Goal: Task Accomplishment & Management: Manage account settings

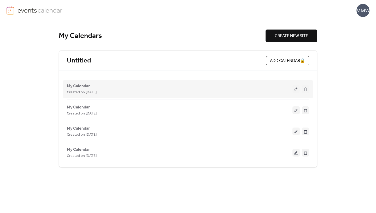
click at [96, 87] on div "My Calendar Created on [DATE]" at bounding box center [180, 89] width 226 height 13
click at [85, 86] on span "My Calendar" at bounding box center [78, 86] width 23 height 6
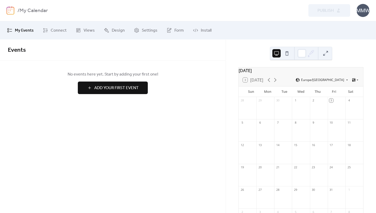
click at [12, 10] on img at bounding box center [11, 10] width 8 height 8
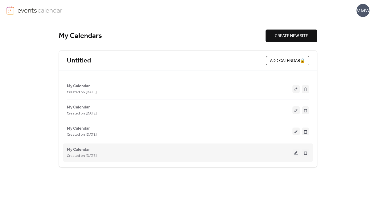
click at [85, 150] on span "My Calendar" at bounding box center [78, 150] width 23 height 6
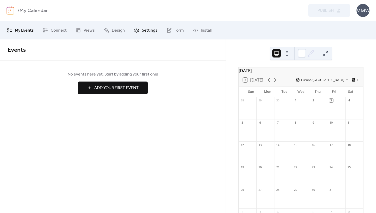
click at [151, 30] on span "Settings" at bounding box center [150, 30] width 16 height 6
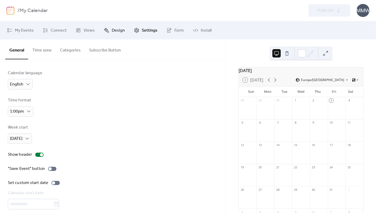
click at [117, 29] on span "Design" at bounding box center [118, 30] width 13 height 6
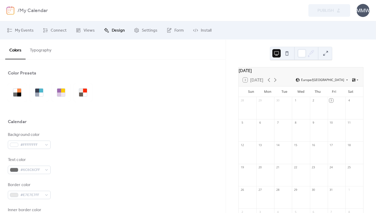
click at [11, 11] on img at bounding box center [11, 10] width 8 height 8
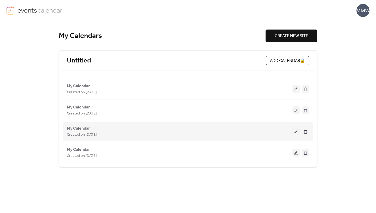
click at [82, 129] on span "My Calendar" at bounding box center [78, 128] width 23 height 6
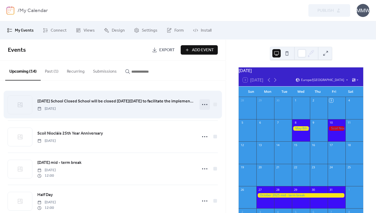
click at [204, 105] on icon at bounding box center [205, 104] width 8 height 8
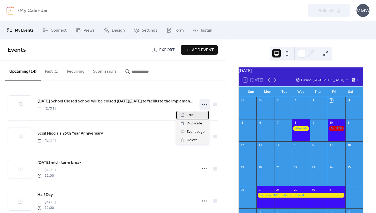
click at [191, 113] on span "Edit" at bounding box center [190, 115] width 6 height 6
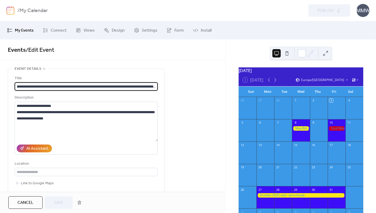
scroll to position [0, 103]
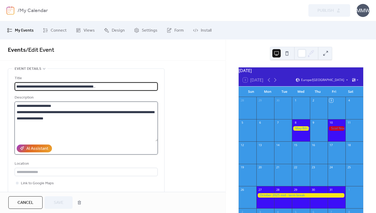
click at [116, 121] on textarea "**********" at bounding box center [86, 122] width 143 height 40
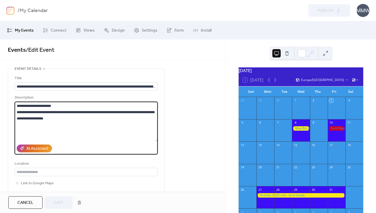
click at [302, 131] on div at bounding box center [301, 128] width 18 height 4
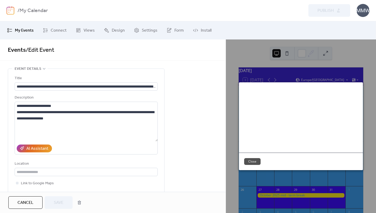
click at [254, 158] on button "Close" at bounding box center [252, 161] width 16 height 7
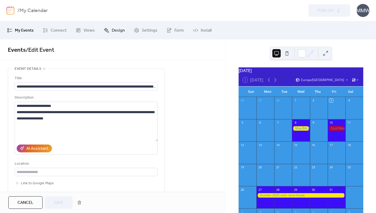
click at [118, 28] on span "Design" at bounding box center [118, 30] width 13 height 6
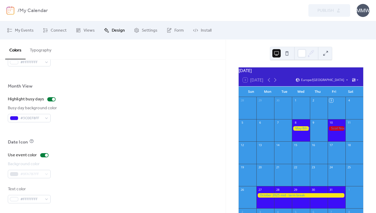
scroll to position [353, 0]
click at [45, 197] on div "#FFFFFFFF" at bounding box center [29, 198] width 43 height 8
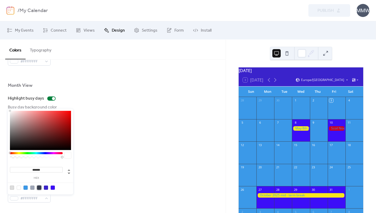
click at [39, 187] on div at bounding box center [39, 188] width 4 height 4
type input "*******"
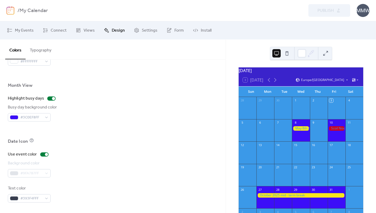
click at [98, 168] on div "Background color #9FA7B7FF" at bounding box center [113, 168] width 210 height 17
click at [46, 172] on div "#9FA7B7FF" at bounding box center [29, 173] width 43 height 8
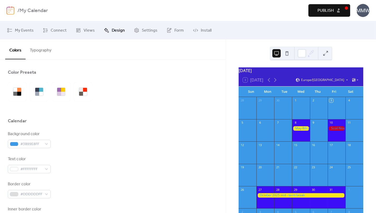
scroll to position [0, 0]
click at [42, 52] on button "Typography" at bounding box center [41, 48] width 30 height 19
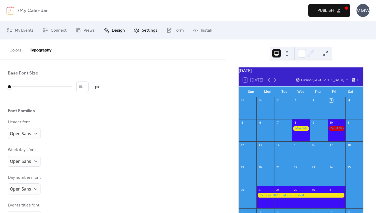
click at [144, 30] on span "Settings" at bounding box center [150, 30] width 16 height 6
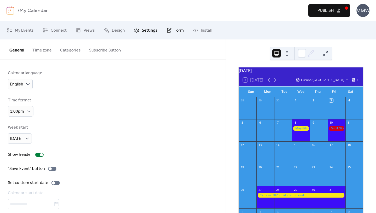
click at [175, 29] on span "Form" at bounding box center [179, 30] width 9 height 6
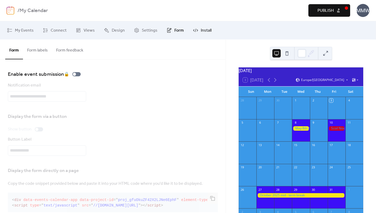
click at [197, 30] on link "Install" at bounding box center [202, 30] width 26 height 14
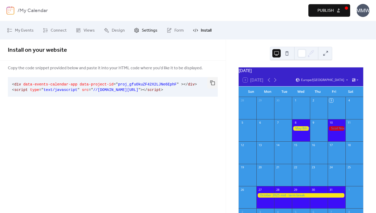
click at [142, 30] on span "Settings" at bounding box center [150, 30] width 16 height 6
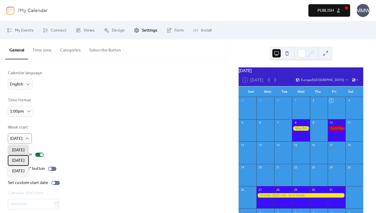
click at [21, 159] on span "[DATE]" at bounding box center [18, 161] width 13 height 6
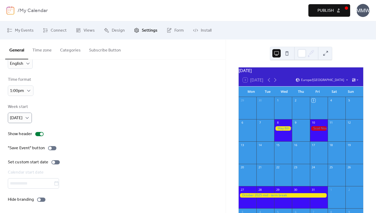
scroll to position [21, 0]
click at [38, 199] on div at bounding box center [39, 199] width 3 height 3
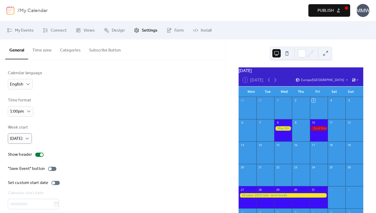
click at [49, 50] on button "Time zone" at bounding box center [42, 48] width 28 height 19
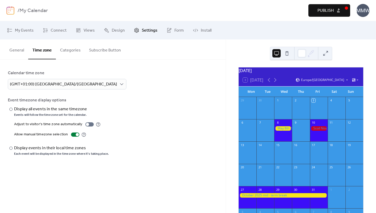
click at [67, 51] on button "Categories" at bounding box center [70, 48] width 29 height 19
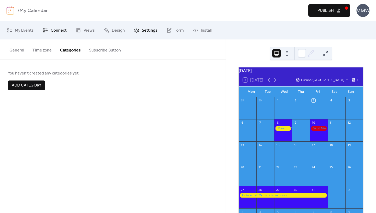
click at [58, 30] on span "Connect" at bounding box center [59, 30] width 16 height 6
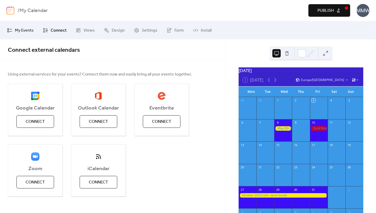
click at [24, 29] on span "My Events" at bounding box center [24, 30] width 19 height 6
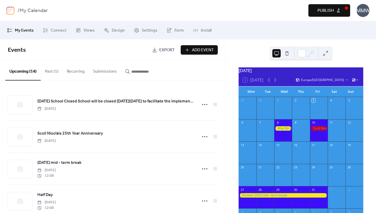
click at [288, 53] on button at bounding box center [287, 53] width 8 height 8
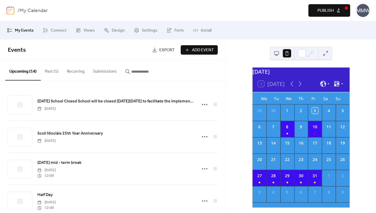
click at [278, 52] on button at bounding box center [277, 53] width 8 height 8
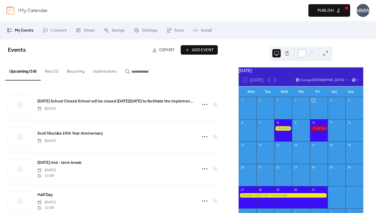
click at [300, 52] on div at bounding box center [302, 53] width 8 height 8
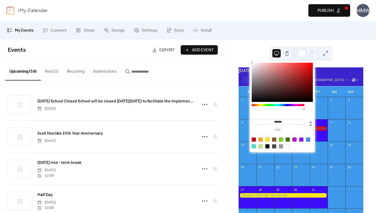
click at [343, 51] on div "October 2025 3 Today Europe/London Mon Tue Wed Thu Fri Sat Sun 29 30 1 2 3 4 5 …" at bounding box center [301, 126] width 150 height 174
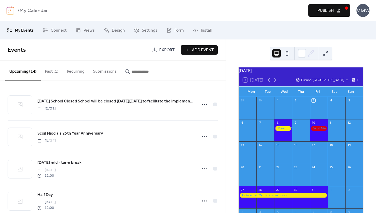
click at [327, 12] on span "Publish" at bounding box center [326, 11] width 16 height 6
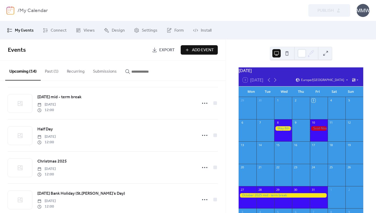
scroll to position [67, 0]
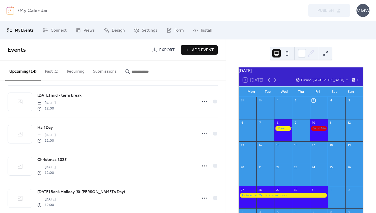
click at [10, 10] on img at bounding box center [11, 10] width 8 height 8
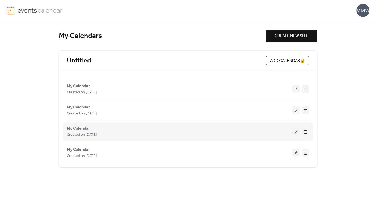
click at [87, 129] on span "My Calendar" at bounding box center [78, 128] width 23 height 6
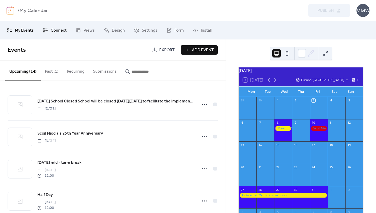
click at [54, 31] on span "Connect" at bounding box center [59, 30] width 16 height 6
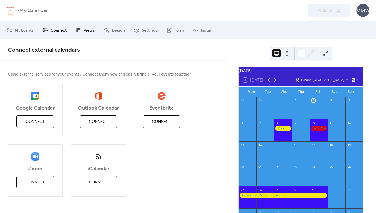
click at [89, 29] on span "Views" at bounding box center [89, 30] width 11 height 6
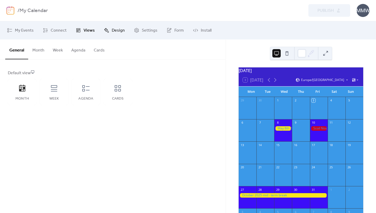
click at [117, 30] on span "Design" at bounding box center [118, 30] width 13 height 6
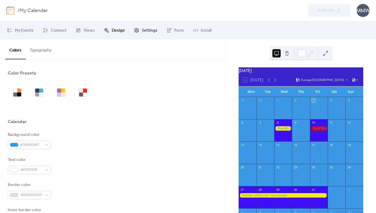
click at [143, 30] on span "Settings" at bounding box center [150, 30] width 16 height 6
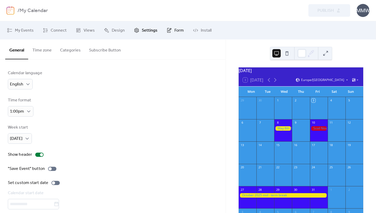
click at [176, 30] on span "Form" at bounding box center [179, 30] width 9 height 6
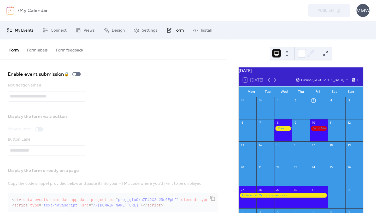
click at [21, 30] on span "My Events" at bounding box center [24, 30] width 19 height 6
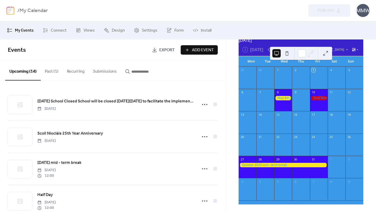
click at [49, 72] on button "Past (1)" at bounding box center [52, 70] width 22 height 19
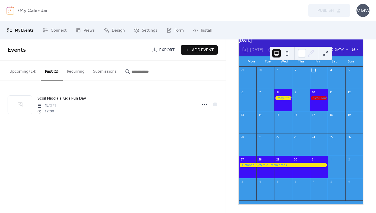
click at [76, 70] on button "Recurring" at bounding box center [76, 70] width 26 height 19
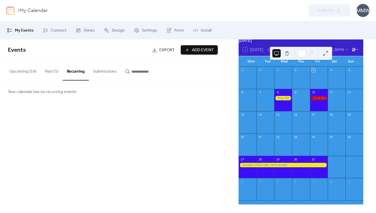
click at [107, 71] on button "Submissions" at bounding box center [105, 70] width 32 height 19
click at [178, 30] on span "Form" at bounding box center [179, 30] width 9 height 6
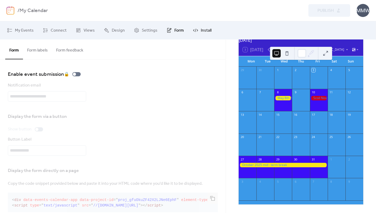
click at [203, 30] on span "Install" at bounding box center [206, 30] width 11 height 6
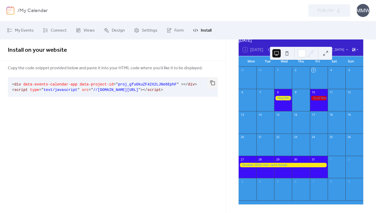
click at [285, 98] on div at bounding box center [284, 98] width 18 height 4
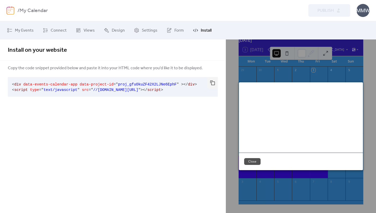
click at [285, 98] on div "[DATE] School Closed School will be closed [DATE][DATE] to facilitate the imple…" at bounding box center [301, 97] width 124 height 19
click at [254, 159] on button "Close" at bounding box center [252, 161] width 16 height 7
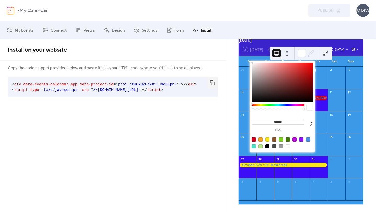
click at [311, 52] on icon at bounding box center [311, 53] width 8 height 8
click at [267, 146] on div at bounding box center [268, 146] width 4 height 4
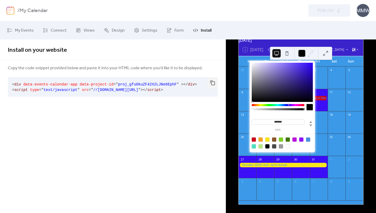
click at [289, 105] on div at bounding box center [278, 105] width 53 height 2
type input "*******"
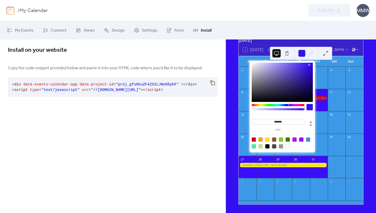
click at [310, 65] on div at bounding box center [282, 82] width 61 height 39
click at [204, 120] on div "Install on your website Copy the code snippet provided below and paste it into …" at bounding box center [113, 126] width 226 height 174
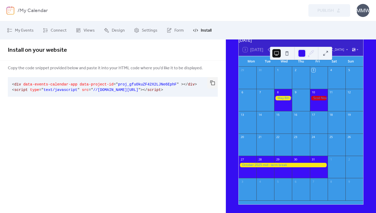
click at [311, 52] on icon at bounding box center [312, 52] width 4 height 4
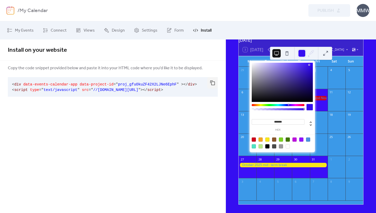
click at [287, 146] on div at bounding box center [288, 146] width 4 height 4
type input "*******"
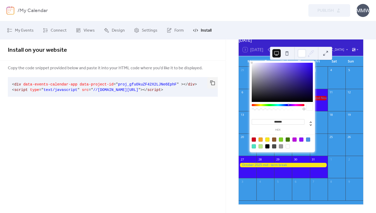
click at [288, 53] on button at bounding box center [287, 53] width 8 height 8
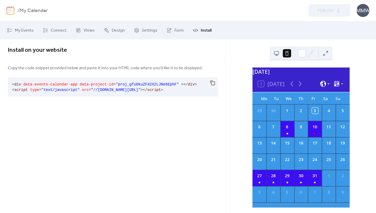
click at [325, 87] on icon at bounding box center [323, 84] width 7 height 7
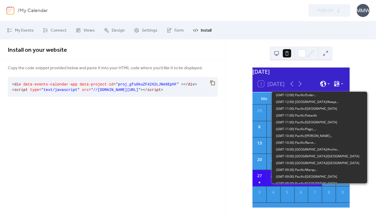
scroll to position [802, 0]
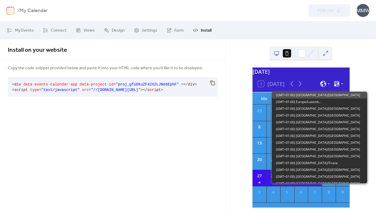
click at [321, 73] on div "[DATE]" at bounding box center [301, 71] width 97 height 8
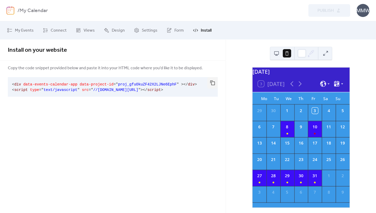
click at [341, 85] on icon at bounding box center [342, 83] width 2 height 1
click at [334, 96] on span "Month" at bounding box center [332, 95] width 9 height 5
click at [278, 53] on button at bounding box center [277, 53] width 8 height 8
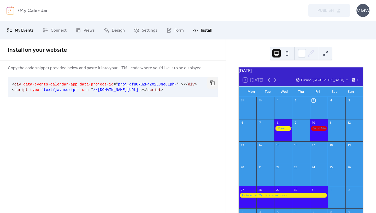
click at [25, 29] on span "My Events" at bounding box center [24, 30] width 19 height 6
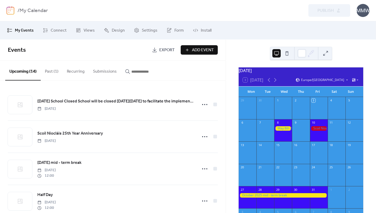
click at [13, 12] on img at bounding box center [11, 10] width 8 height 8
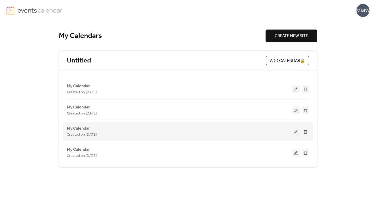
click at [297, 130] on button at bounding box center [296, 132] width 7 height 8
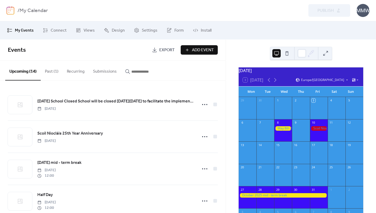
click at [45, 10] on b "My Calendar" at bounding box center [34, 11] width 28 height 10
click at [30, 29] on span "My Events" at bounding box center [24, 30] width 19 height 6
click at [61, 31] on span "Connect" at bounding box center [59, 30] width 16 height 6
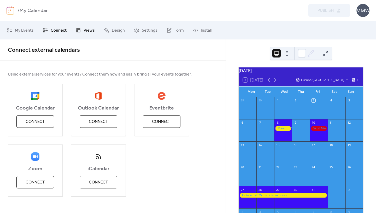
click at [84, 31] on span "Views" at bounding box center [89, 30] width 11 height 6
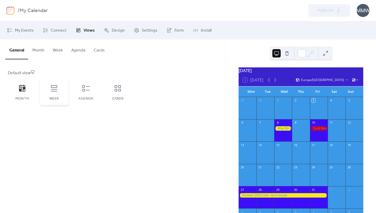
click at [57, 88] on icon at bounding box center [54, 88] width 8 height 8
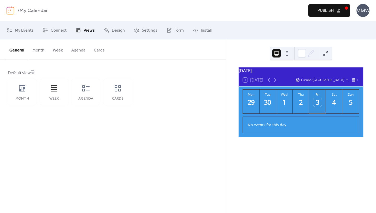
click at [316, 105] on div "3" at bounding box center [318, 102] width 9 height 9
click at [317, 104] on div "3" at bounding box center [318, 102] width 9 height 9
click at [276, 82] on icon at bounding box center [276, 80] width 2 height 4
click at [288, 110] on button "Wed 8" at bounding box center [284, 102] width 17 height 24
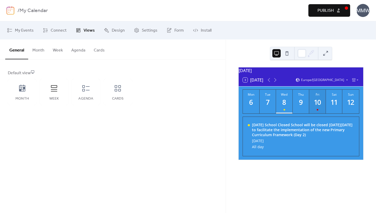
click at [314, 107] on div "10" at bounding box center [318, 102] width 9 height 9
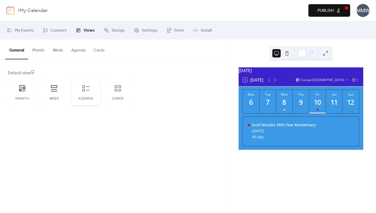
click at [88, 86] on icon at bounding box center [86, 88] width 8 height 8
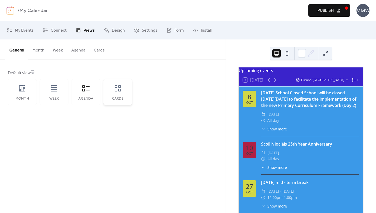
click at [119, 90] on icon at bounding box center [118, 88] width 8 height 8
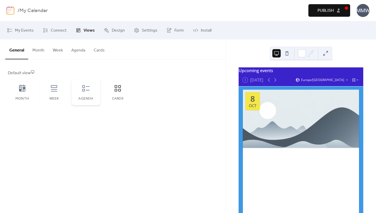
click at [91, 91] on div "Agenda" at bounding box center [86, 92] width 29 height 26
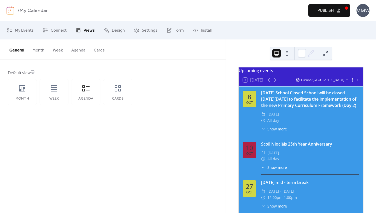
click at [39, 49] on button "Month" at bounding box center [38, 48] width 20 height 19
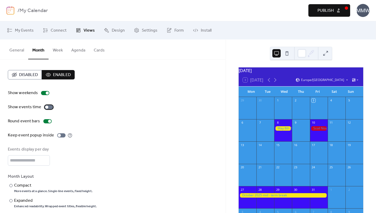
click at [47, 107] on div at bounding box center [46, 107] width 3 height 3
click at [49, 107] on div at bounding box center [50, 107] width 3 height 3
click at [58, 51] on button "Week" at bounding box center [58, 48] width 19 height 19
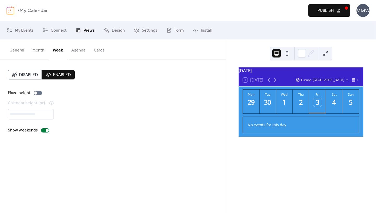
click at [77, 51] on button "Agenda" at bounding box center [78, 48] width 22 height 19
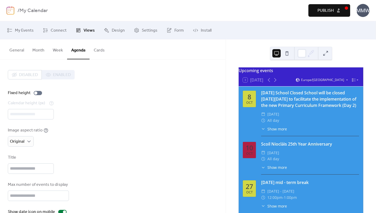
click at [97, 50] on button "Cards" at bounding box center [99, 48] width 19 height 19
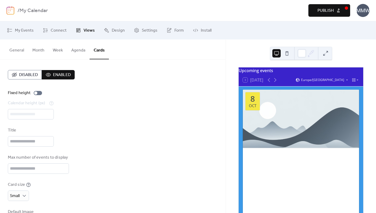
click at [82, 50] on button "Agenda" at bounding box center [78, 48] width 22 height 19
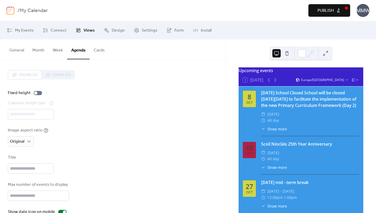
click at [20, 51] on button "General" at bounding box center [16, 48] width 23 height 19
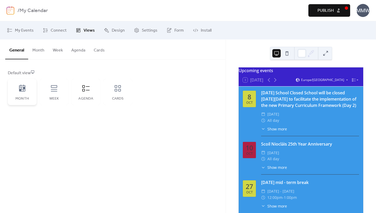
click at [24, 87] on icon at bounding box center [22, 88] width 6 height 7
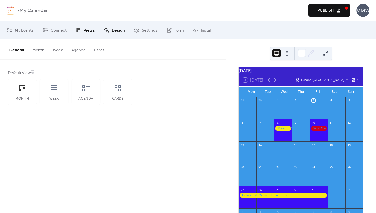
click at [117, 30] on span "Design" at bounding box center [118, 30] width 13 height 6
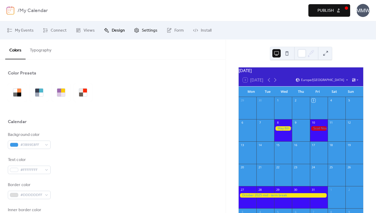
click at [147, 31] on span "Settings" at bounding box center [150, 30] width 16 height 6
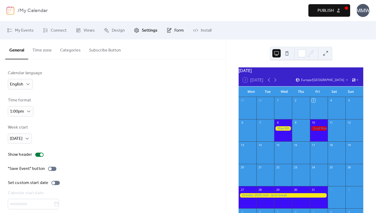
click at [175, 31] on span "Form" at bounding box center [179, 30] width 9 height 6
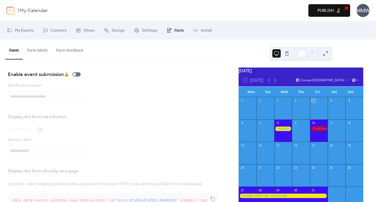
click at [363, 9] on div "MMW" at bounding box center [363, 10] width 13 height 13
click at [334, 10] on button "Publish" at bounding box center [330, 10] width 42 height 13
click at [363, 11] on div "MMW" at bounding box center [363, 10] width 13 height 13
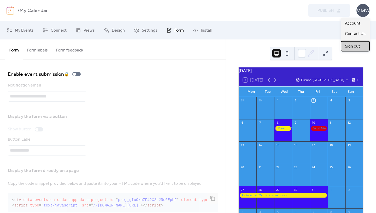
click at [358, 45] on span "Sign out" at bounding box center [352, 46] width 15 height 6
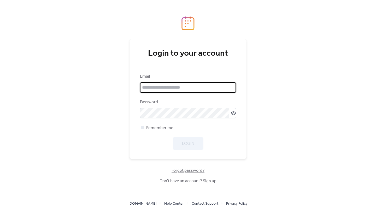
type input "**********"
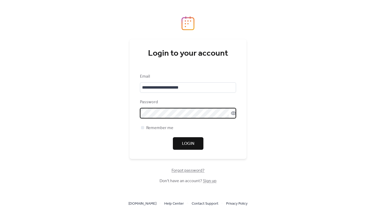
click at [191, 141] on span "Login" at bounding box center [188, 144] width 12 height 6
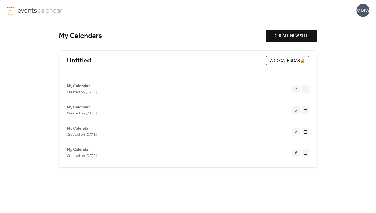
click at [362, 13] on div "MMW" at bounding box center [363, 10] width 13 height 13
click at [358, 31] on span "Contact Us" at bounding box center [355, 34] width 21 height 6
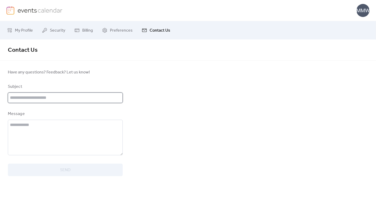
click at [72, 98] on input "text" at bounding box center [65, 98] width 115 height 10
click at [27, 30] on span "My Profile" at bounding box center [24, 30] width 18 height 6
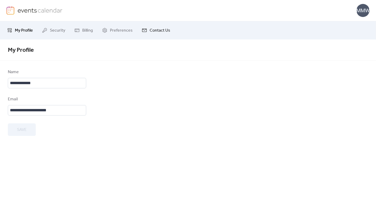
click at [151, 31] on span "Contact Us" at bounding box center [160, 30] width 21 height 6
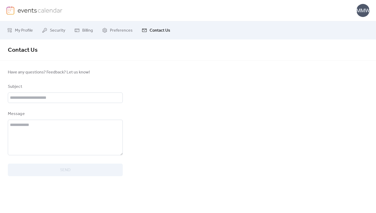
click at [365, 9] on div "MMW" at bounding box center [363, 10] width 13 height 13
click at [357, 23] on span "Account" at bounding box center [352, 23] width 15 height 6
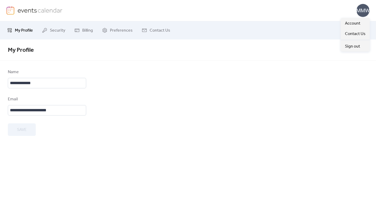
click at [361, 11] on div "MMW" at bounding box center [363, 10] width 13 height 13
click at [356, 24] on span "Account" at bounding box center [352, 23] width 15 height 6
click at [363, 11] on div "MMW" at bounding box center [363, 10] width 13 height 13
click at [24, 12] on img at bounding box center [40, 10] width 45 height 8
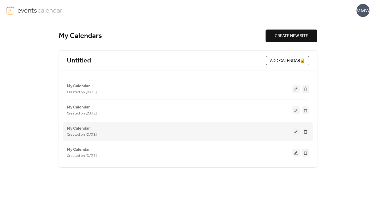
click at [72, 128] on span "My Calendar" at bounding box center [78, 128] width 23 height 6
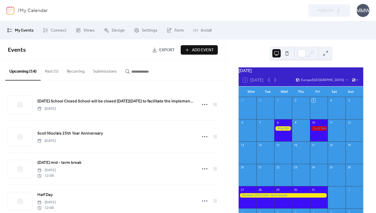
click at [39, 11] on b "My Calendar" at bounding box center [34, 11] width 28 height 10
click at [14, 11] on img at bounding box center [11, 10] width 8 height 8
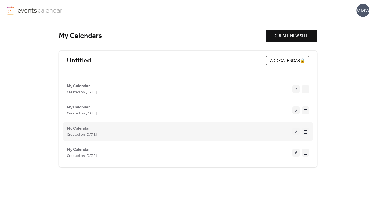
drag, startPoint x: 108, startPoint y: 133, endPoint x: 67, endPoint y: 127, distance: 41.8
click at [67, 127] on div "My Calendar Created on [DATE]" at bounding box center [180, 131] width 226 height 13
copy div "My Calendar Created on [DATE]"
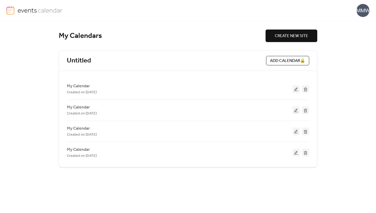
click at [365, 11] on div "MMW" at bounding box center [363, 10] width 13 height 13
click at [361, 35] on span "Contact Us" at bounding box center [355, 34] width 21 height 6
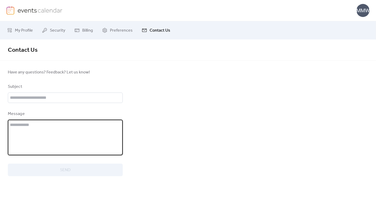
click at [79, 123] on textarea at bounding box center [65, 138] width 115 height 36
paste textarea "**********"
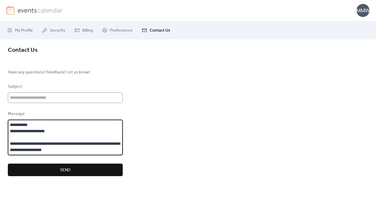
type textarea "**********"
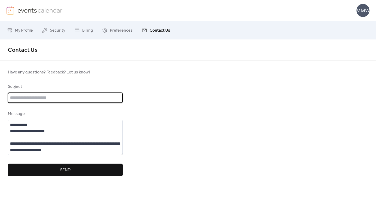
click at [65, 98] on input "text" at bounding box center [65, 98] width 115 height 10
click at [44, 99] on input "text" at bounding box center [65, 98] width 115 height 10
type input "**********"
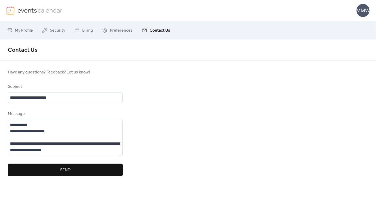
click at [61, 168] on span "Send" at bounding box center [65, 170] width 10 height 6
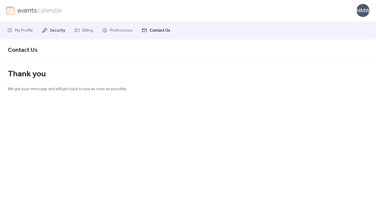
click at [59, 31] on span "Security" at bounding box center [57, 30] width 15 height 6
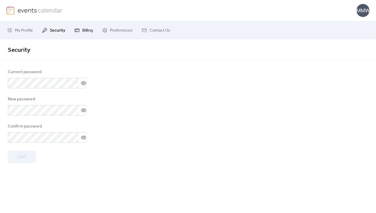
click at [88, 29] on span "Billing" at bounding box center [87, 30] width 11 height 6
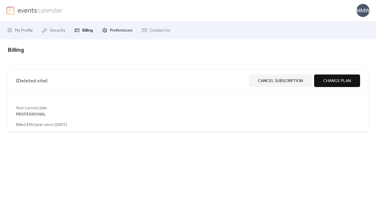
click at [119, 31] on span "Preferences" at bounding box center [121, 30] width 23 height 6
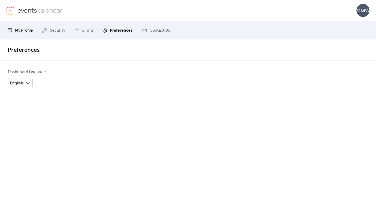
click at [25, 30] on span "My Profile" at bounding box center [24, 30] width 18 height 6
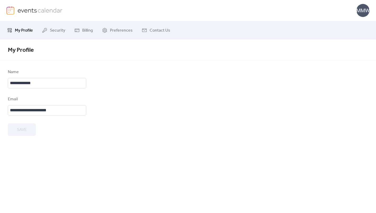
click at [16, 10] on link at bounding box center [35, 10] width 56 height 8
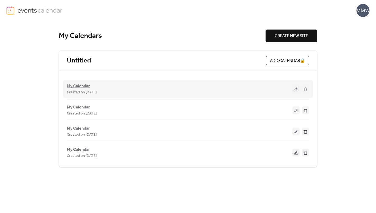
click at [84, 86] on span "My Calendar" at bounding box center [78, 86] width 23 height 6
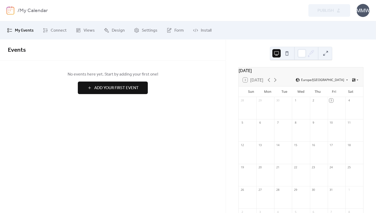
click at [132, 90] on span "Add Your First Event" at bounding box center [116, 88] width 44 height 6
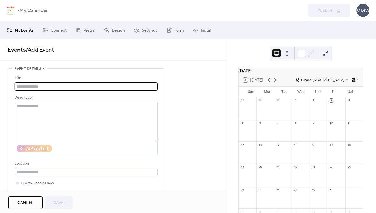
click at [128, 88] on input "text" at bounding box center [86, 86] width 143 height 8
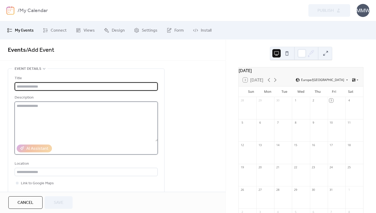
click at [79, 107] on textarea at bounding box center [86, 122] width 143 height 40
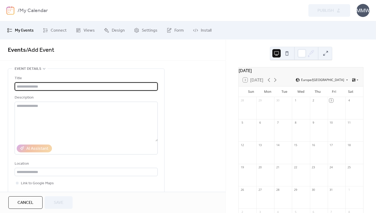
click at [81, 88] on input "text" at bounding box center [86, 86] width 143 height 8
paste input "**********"
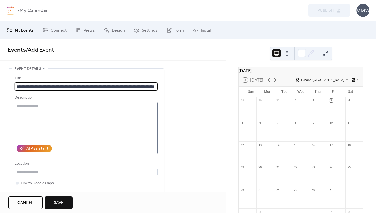
type input "**********"
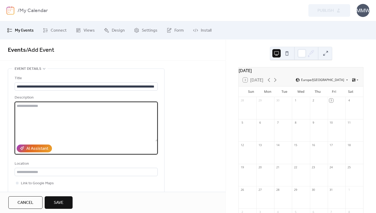
scroll to position [0, 0]
click at [71, 106] on textarea at bounding box center [86, 122] width 143 height 40
paste textarea "**********"
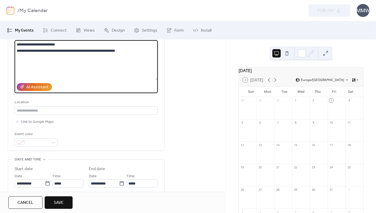
scroll to position [62, 0]
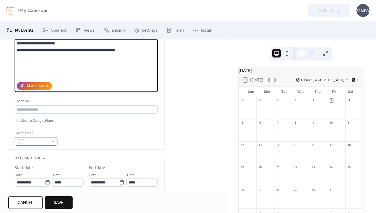
type textarea "**********"
click at [53, 140] on div at bounding box center [36, 141] width 43 height 8
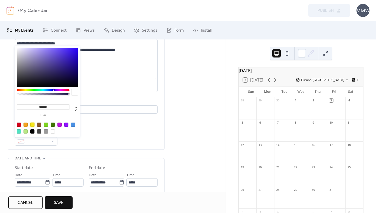
click at [33, 124] on div at bounding box center [32, 125] width 4 height 4
type input "*******"
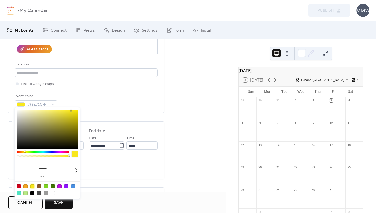
scroll to position [107, 0]
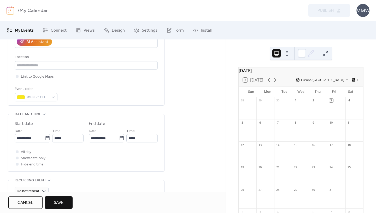
click at [107, 94] on div "Event color #F8E71CFF" at bounding box center [86, 93] width 143 height 15
click at [45, 137] on icon at bounding box center [47, 138] width 5 height 5
click at [45, 137] on input "**********" at bounding box center [30, 138] width 30 height 8
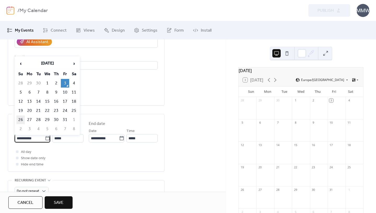
click at [21, 118] on td "26" at bounding box center [20, 120] width 8 height 9
type input "**********"
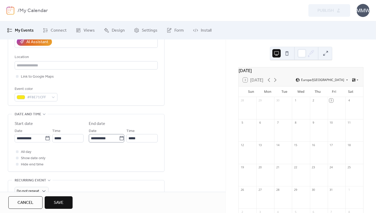
click at [121, 139] on icon at bounding box center [121, 138] width 5 height 5
click at [119, 139] on input "**********" at bounding box center [104, 138] width 30 height 8
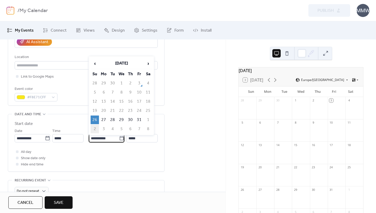
click at [95, 127] on td "2" at bounding box center [95, 129] width 8 height 9
type input "**********"
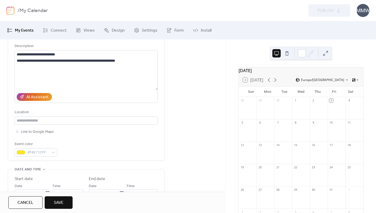
scroll to position [93, 0]
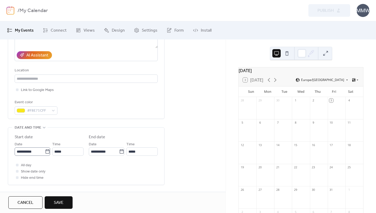
click at [47, 153] on icon at bounding box center [47, 151] width 5 height 5
click at [45, 153] on input "**********" at bounding box center [30, 151] width 30 height 8
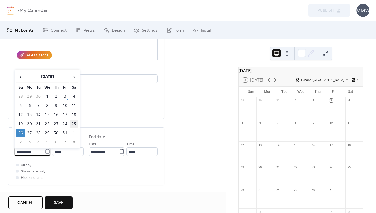
click at [74, 123] on td "25" at bounding box center [74, 124] width 8 height 9
type input "**********"
type input "*****"
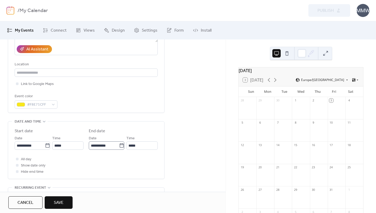
scroll to position [104, 0]
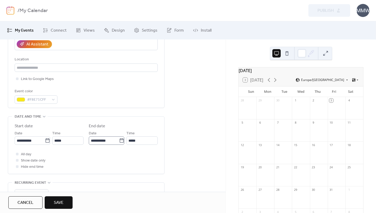
click at [120, 141] on icon at bounding box center [121, 140] width 5 height 5
click at [119, 141] on input "**********" at bounding box center [104, 140] width 30 height 8
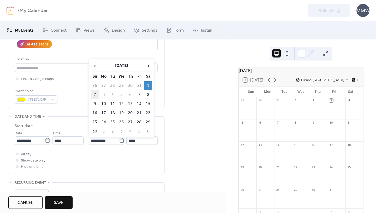
click at [94, 94] on td "2" at bounding box center [95, 94] width 8 height 9
type input "**********"
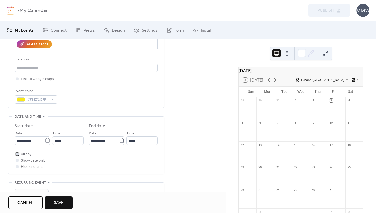
click at [18, 154] on div at bounding box center [17, 154] width 3 height 3
click at [61, 201] on span "Save" at bounding box center [59, 203] width 10 height 6
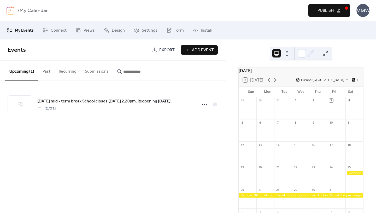
click at [283, 198] on div at bounding box center [301, 195] width 125 height 4
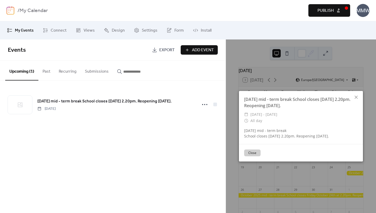
click at [174, 172] on div "Events Export Add Event Upcoming (1) Past Recurring Submissions [DATE] mid - te…" at bounding box center [113, 126] width 226 height 174
click at [253, 156] on button "Close" at bounding box center [252, 153] width 16 height 7
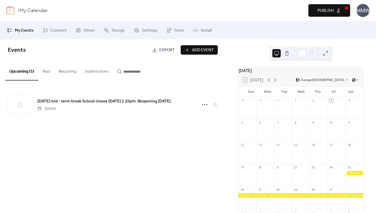
click at [364, 10] on div "MMW" at bounding box center [363, 10] width 13 height 13
click at [350, 21] on span "Account" at bounding box center [352, 23] width 15 height 6
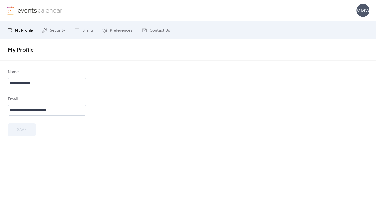
click at [365, 9] on div "MMW" at bounding box center [363, 10] width 13 height 13
click at [352, 23] on span "Account" at bounding box center [352, 23] width 15 height 6
click at [364, 8] on div "MMW" at bounding box center [363, 10] width 13 height 13
click at [328, 11] on div "MMW" at bounding box center [188, 10] width 363 height 21
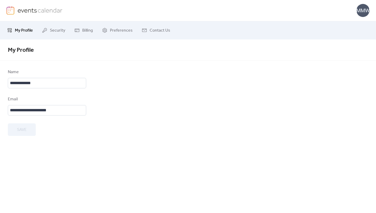
click at [26, 9] on img at bounding box center [40, 10] width 45 height 8
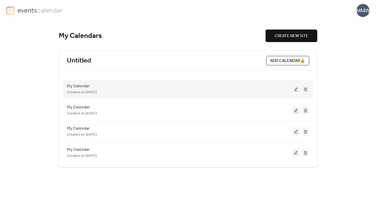
click at [296, 89] on button at bounding box center [296, 89] width 7 height 8
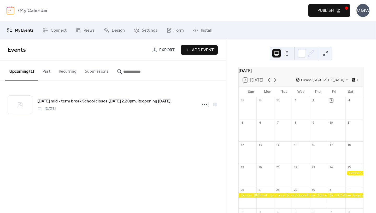
click at [13, 11] on img at bounding box center [11, 10] width 8 height 8
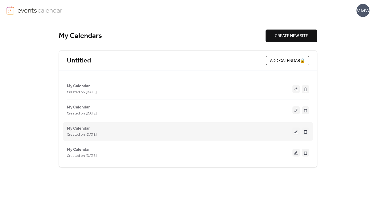
click at [83, 130] on span "My Calendar" at bounding box center [78, 128] width 23 height 6
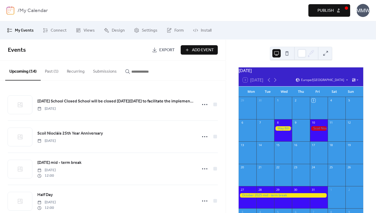
click at [283, 131] on div at bounding box center [284, 128] width 18 height 4
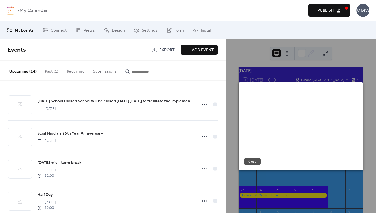
click at [253, 159] on button "Close" at bounding box center [252, 161] width 16 height 7
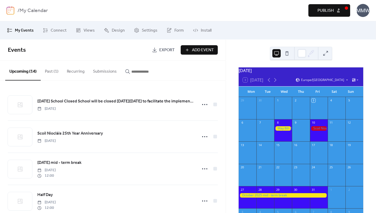
click at [25, 14] on b "My Calendar" at bounding box center [34, 11] width 28 height 10
click at [12, 10] on img at bounding box center [11, 10] width 8 height 8
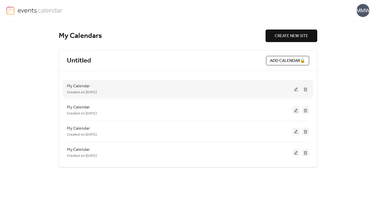
click at [296, 88] on button at bounding box center [296, 89] width 7 height 8
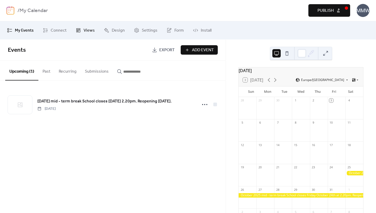
click at [86, 30] on span "Views" at bounding box center [89, 30] width 11 height 6
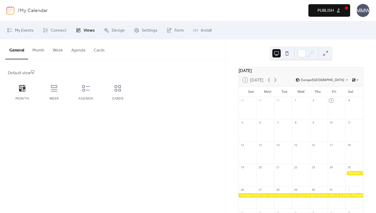
click at [41, 50] on button "Month" at bounding box center [38, 48] width 20 height 19
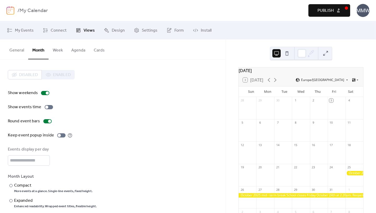
click at [56, 51] on button "Week" at bounding box center [58, 48] width 19 height 19
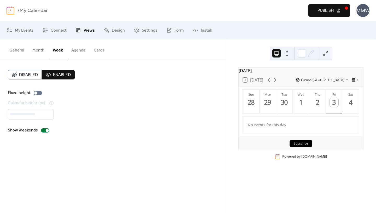
click at [40, 50] on button "Month" at bounding box center [38, 48] width 20 height 19
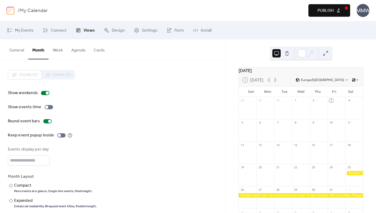
click at [18, 49] on button "General" at bounding box center [16, 48] width 23 height 19
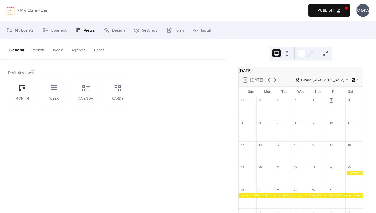
click at [37, 50] on button "Month" at bounding box center [38, 48] width 20 height 19
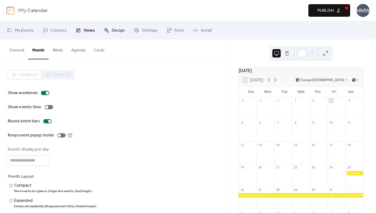
click at [118, 30] on span "Design" at bounding box center [118, 30] width 13 height 6
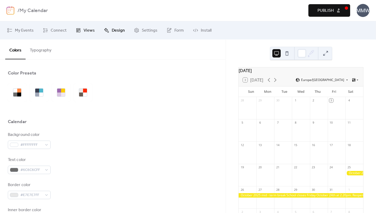
click at [88, 28] on span "Views" at bounding box center [89, 30] width 11 height 6
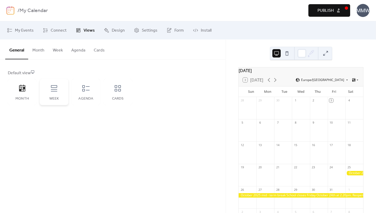
click at [54, 89] on icon at bounding box center [54, 88] width 6 height 6
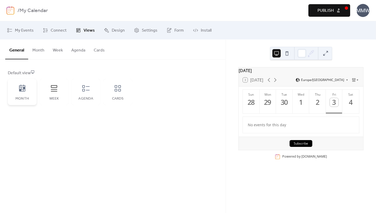
click at [23, 87] on icon at bounding box center [22, 88] width 6 height 7
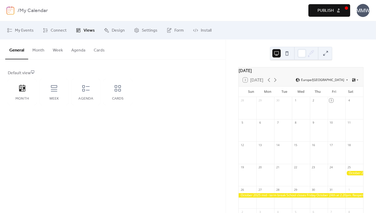
click at [38, 51] on button "Month" at bounding box center [38, 48] width 20 height 19
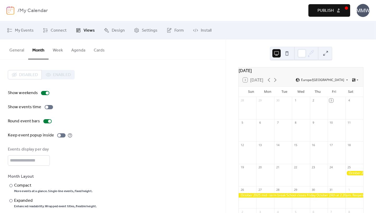
click at [58, 50] on button "Week" at bounding box center [58, 48] width 19 height 19
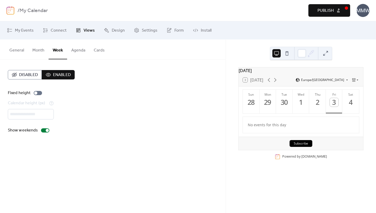
click at [77, 50] on button "Agenda" at bounding box center [78, 48] width 22 height 19
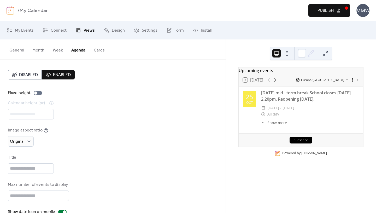
scroll to position [11, 0]
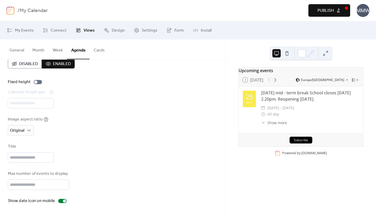
click at [18, 50] on button "General" at bounding box center [16, 48] width 23 height 19
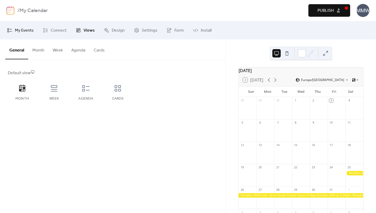
click at [26, 28] on span "My Events" at bounding box center [24, 30] width 19 height 6
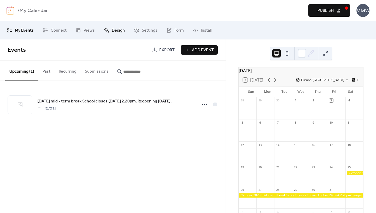
click at [119, 31] on span "Design" at bounding box center [118, 30] width 13 height 6
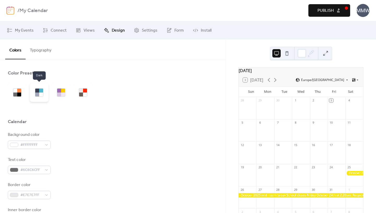
click at [42, 90] on div at bounding box center [41, 91] width 4 height 4
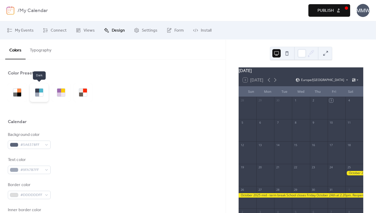
click at [41, 92] on div at bounding box center [41, 91] width 4 height 4
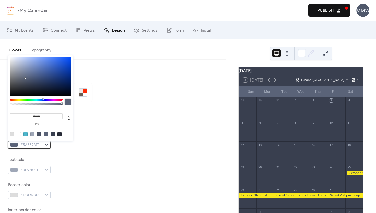
click at [46, 145] on div "#5A6378FF" at bounding box center [29, 145] width 43 height 8
type input "*******"
click at [68, 59] on div at bounding box center [40, 76] width 61 height 39
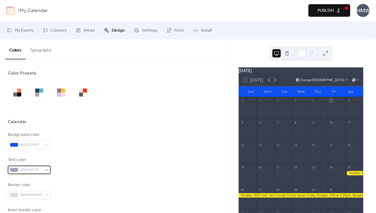
click at [45, 169] on div "#9FA7B7FF" at bounding box center [29, 170] width 43 height 8
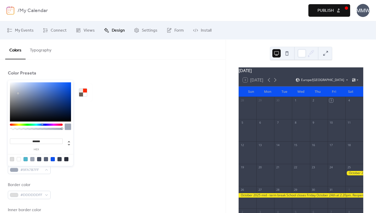
click at [19, 159] on div at bounding box center [19, 159] width 4 height 4
type input "*******"
click at [92, 151] on div "Background color #0C51F2FF Text color #FFFFFFFF Border color #DDDDDDFF Inner bo…" at bounding box center [113, 203] width 210 height 143
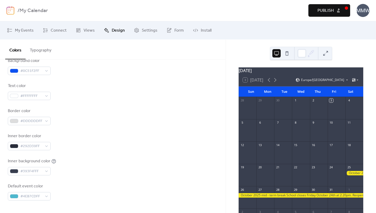
scroll to position [75, 0]
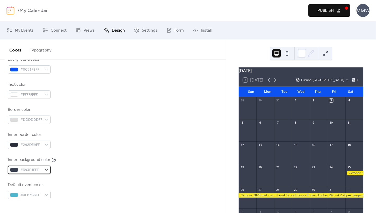
click at [46, 169] on div "#393F4FFF" at bounding box center [29, 170] width 43 height 8
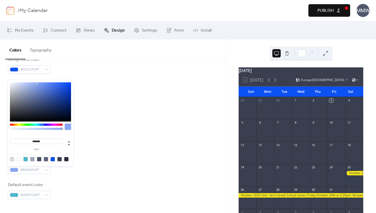
click at [37, 84] on div at bounding box center [40, 101] width 61 height 39
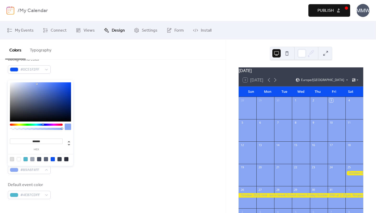
type input "*******"
click at [49, 84] on div at bounding box center [40, 101] width 61 height 39
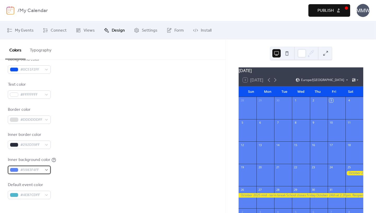
click at [45, 169] on div "#5983F4FF" at bounding box center [29, 170] width 43 height 8
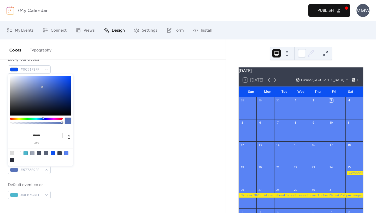
click at [42, 87] on div at bounding box center [40, 95] width 61 height 39
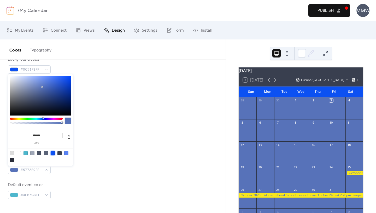
click at [53, 152] on div at bounding box center [53, 153] width 4 height 4
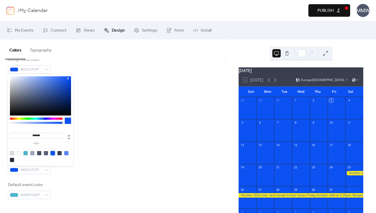
click at [26, 152] on div at bounding box center [26, 153] width 4 height 4
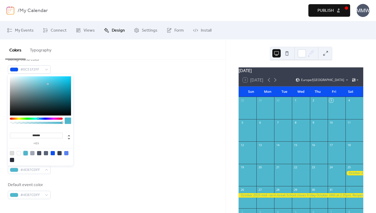
click at [36, 118] on div at bounding box center [36, 119] width 53 height 2
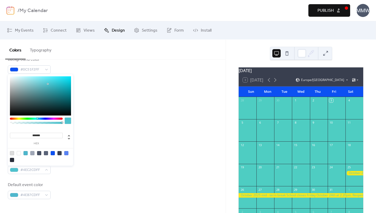
click at [37, 118] on div at bounding box center [36, 119] width 53 height 2
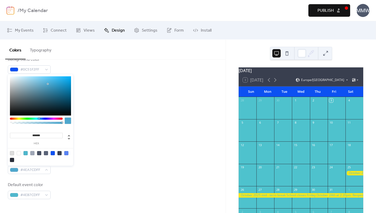
click at [39, 118] on div at bounding box center [36, 119] width 53 height 2
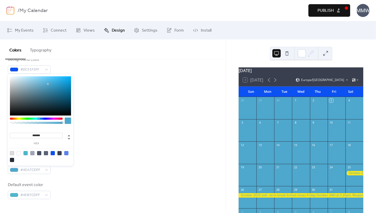
type input "*******"
click at [56, 78] on div at bounding box center [40, 95] width 61 height 39
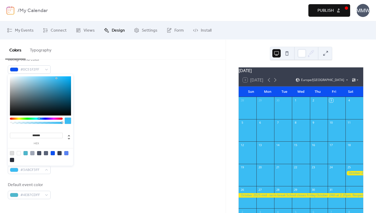
click at [108, 101] on div "Background color #0C51F2FF Text color #FFFFFFFF Border color #DDDDDDFF Inner bo…" at bounding box center [113, 127] width 210 height 143
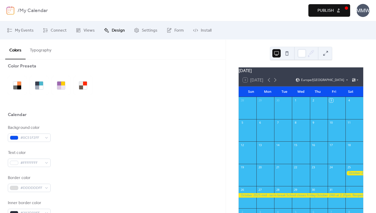
scroll to position [0, 0]
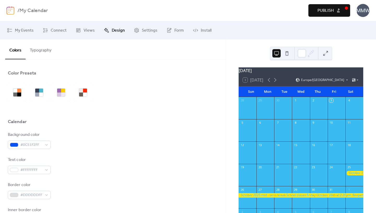
click at [44, 51] on button "Typography" at bounding box center [41, 48] width 30 height 19
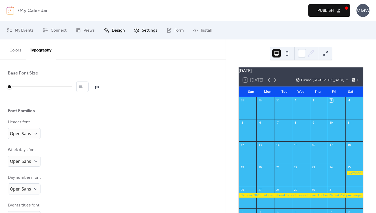
click at [144, 29] on span "Settings" at bounding box center [150, 30] width 16 height 6
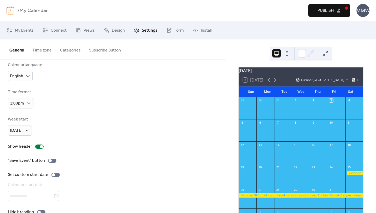
scroll to position [9, 0]
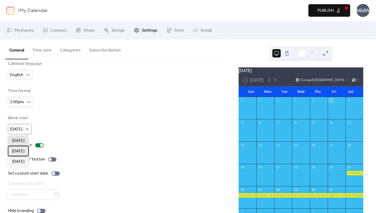
click at [19, 150] on span "[DATE]" at bounding box center [18, 151] width 13 height 6
click at [31, 30] on span "My Events" at bounding box center [24, 30] width 19 height 6
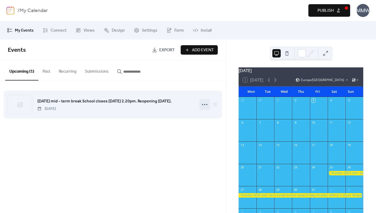
click at [205, 104] on icon at bounding box center [205, 104] width 8 height 8
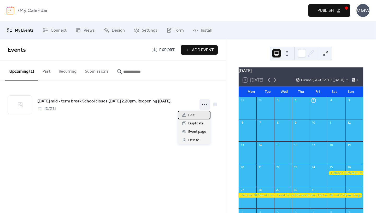
click at [191, 113] on span "Edit" at bounding box center [191, 115] width 6 height 6
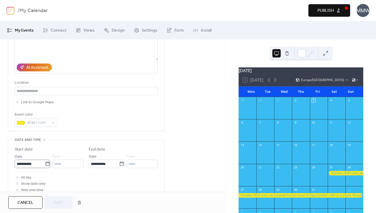
click at [48, 164] on icon at bounding box center [47, 164] width 4 height 4
click at [45, 164] on input "**********" at bounding box center [30, 164] width 30 height 8
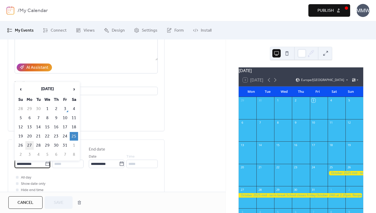
click at [31, 144] on td "27" at bounding box center [29, 145] width 8 height 9
type input "**********"
type input "*****"
type input "**********"
type input "*****"
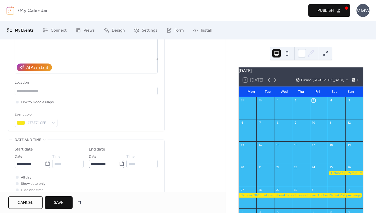
click at [119, 164] on icon at bounding box center [121, 163] width 5 height 5
click at [119, 164] on input "**********" at bounding box center [104, 164] width 30 height 8
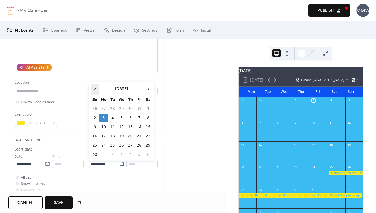
click at [94, 90] on span "‹" at bounding box center [95, 89] width 8 height 10
click at [140, 144] on td "31" at bounding box center [139, 145] width 8 height 9
type input "**********"
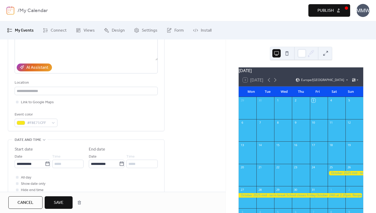
click at [62, 202] on span "Save" at bounding box center [59, 203] width 10 height 6
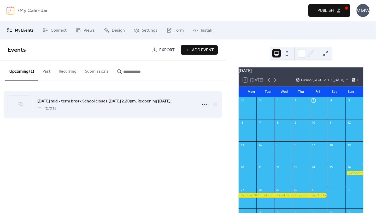
click at [107, 104] on link "[DATE] mid - term break School closes [DATE] 2.20pm. Reopening [DATE]." at bounding box center [104, 101] width 134 height 7
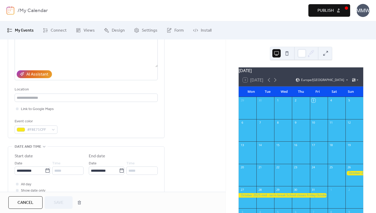
scroll to position [78, 0]
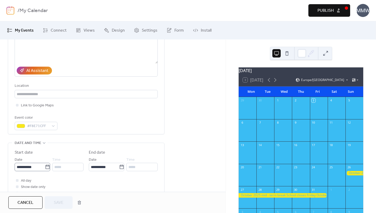
click at [46, 165] on icon at bounding box center [47, 167] width 4 height 4
click at [45, 165] on input "**********" at bounding box center [30, 167] width 30 height 8
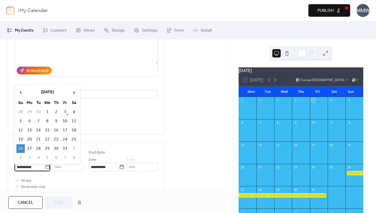
scroll to position [0, 0]
click at [29, 147] on td "27" at bounding box center [29, 148] width 8 height 9
type input "**********"
type input "*****"
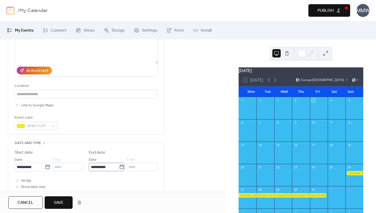
click at [119, 167] on icon at bounding box center [121, 166] width 5 height 5
click at [119, 167] on input "**********" at bounding box center [104, 167] width 30 height 8
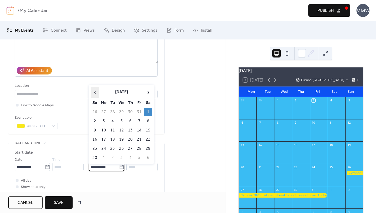
click at [94, 90] on span "‹" at bounding box center [95, 92] width 8 height 10
click at [138, 147] on td "31" at bounding box center [139, 148] width 8 height 9
type input "**********"
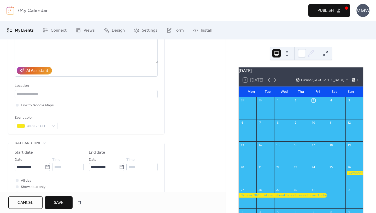
click at [61, 201] on span "Save" at bounding box center [59, 203] width 10 height 6
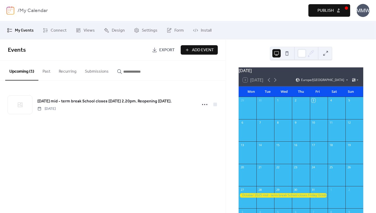
click at [198, 48] on span "Add Event" at bounding box center [203, 50] width 22 height 6
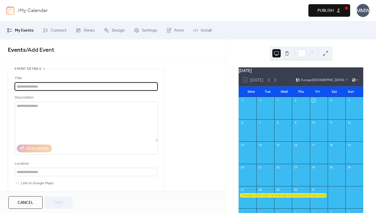
click at [128, 85] on input "text" at bounding box center [86, 86] width 143 height 8
click at [95, 87] on input "text" at bounding box center [86, 86] width 143 height 8
paste input "**********"
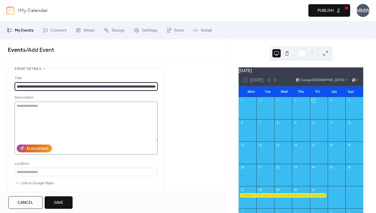
type input "**********"
click at [79, 106] on textarea at bounding box center [86, 122] width 143 height 40
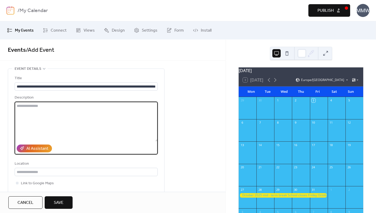
paste textarea "**********"
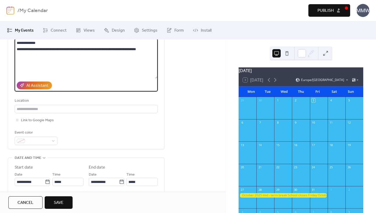
scroll to position [65, 0]
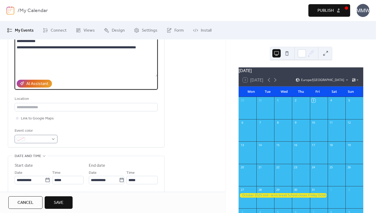
type textarea "**********"
click at [55, 138] on div at bounding box center [36, 139] width 43 height 8
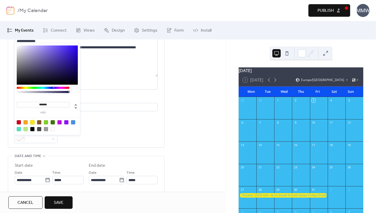
click at [33, 122] on div at bounding box center [32, 122] width 4 height 4
type input "*******"
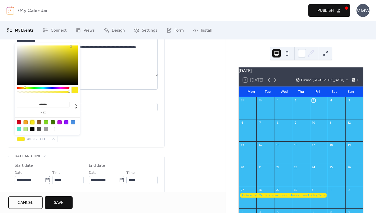
click at [47, 180] on icon at bounding box center [47, 180] width 5 height 5
click at [45, 180] on input "**********" at bounding box center [30, 180] width 30 height 8
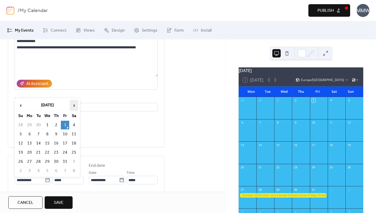
click at [74, 103] on span "›" at bounding box center [74, 105] width 8 height 10
click at [28, 160] on td "29" at bounding box center [29, 161] width 8 height 9
type input "**********"
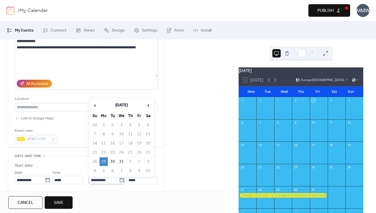
click at [121, 180] on icon at bounding box center [121, 180] width 5 height 5
click at [119, 180] on input "**********" at bounding box center [104, 180] width 30 height 8
click at [47, 180] on icon at bounding box center [47, 180] width 5 height 5
click at [45, 180] on input "**********" at bounding box center [30, 180] width 30 height 8
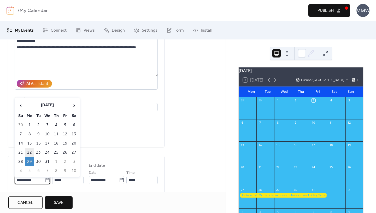
click at [29, 150] on td "22" at bounding box center [29, 152] width 8 height 9
type input "**********"
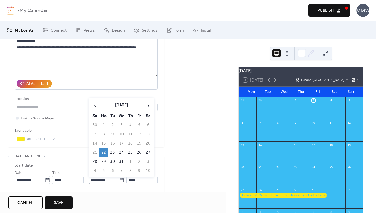
click at [120, 180] on icon at bounding box center [121, 180] width 5 height 5
click at [119, 180] on input "**********" at bounding box center [104, 180] width 30 height 8
click at [139, 163] on td "2" at bounding box center [139, 161] width 8 height 9
type input "**********"
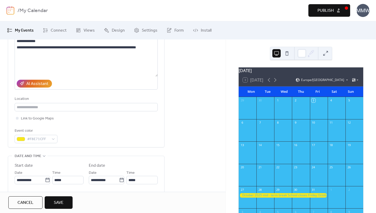
click at [61, 202] on span "Save" at bounding box center [59, 203] width 10 height 6
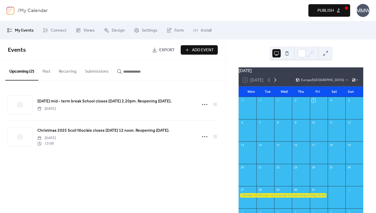
click at [277, 82] on icon at bounding box center [276, 80] width 2 height 4
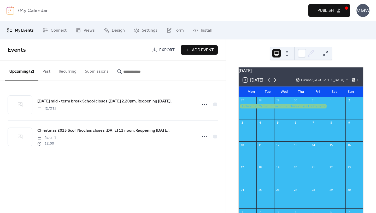
click at [277, 82] on icon at bounding box center [276, 80] width 2 height 4
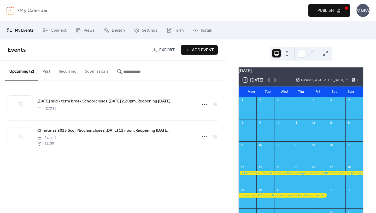
click at [288, 175] on div at bounding box center [301, 173] width 125 height 4
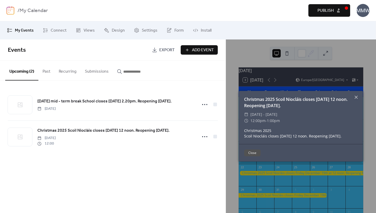
click at [204, 169] on div "Events Export Add Event Upcoming (2) Past Recurring Submissions [DATE] mid - te…" at bounding box center [113, 126] width 226 height 174
click at [357, 94] on icon at bounding box center [356, 97] width 6 height 6
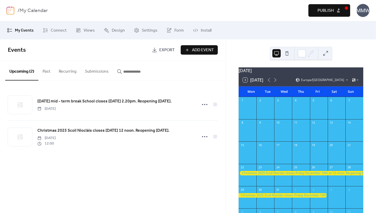
click at [337, 9] on button "Publish" at bounding box center [330, 10] width 42 height 13
click at [198, 29] on link "Install" at bounding box center [202, 30] width 26 height 14
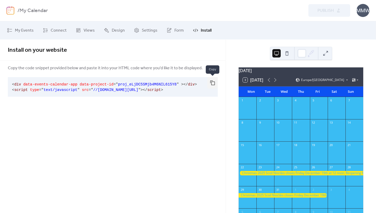
click at [215, 81] on button "button" at bounding box center [213, 83] width 10 height 12
click at [115, 29] on span "Design" at bounding box center [118, 30] width 13 height 6
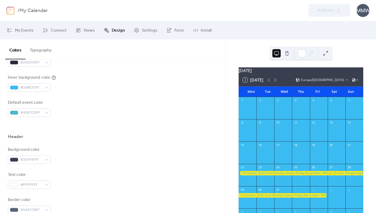
scroll to position [161, 0]
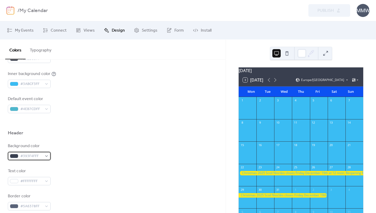
click at [47, 155] on div "#393F4FFF" at bounding box center [29, 156] width 43 height 8
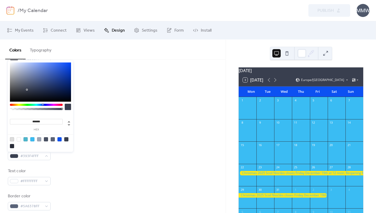
click at [19, 139] on div at bounding box center [19, 139] width 4 height 4
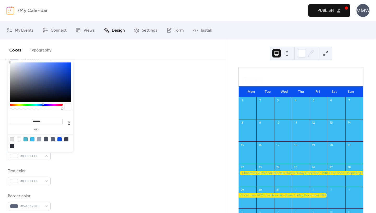
click at [60, 139] on div at bounding box center [60, 139] width 4 height 4
type input "*******"
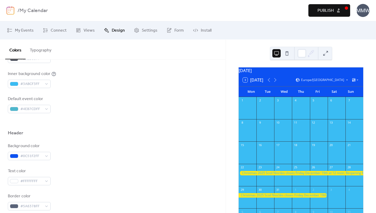
click at [330, 12] on span "Publish" at bounding box center [326, 11] width 16 height 6
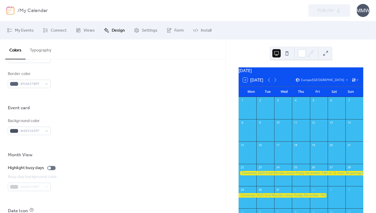
scroll to position [284, 0]
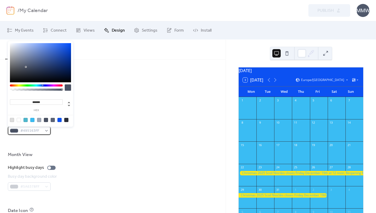
click at [46, 129] on div "#495163FF" at bounding box center [29, 131] width 43 height 8
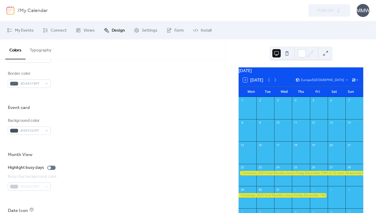
click at [96, 125] on div "Background color #495163FF" at bounding box center [113, 126] width 210 height 17
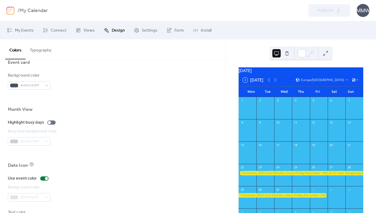
scroll to position [329, 0]
click at [49, 122] on div at bounding box center [49, 122] width 3 height 3
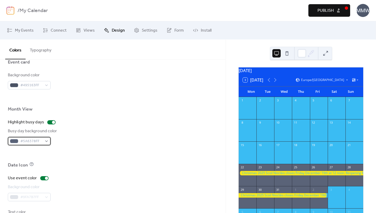
click at [46, 140] on div "#5A6378FF" at bounding box center [29, 141] width 43 height 8
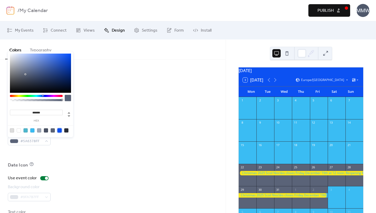
click at [60, 130] on div at bounding box center [60, 130] width 4 height 4
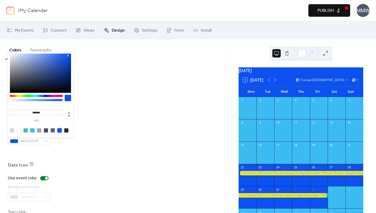
click at [36, 95] on div at bounding box center [36, 96] width 53 height 2
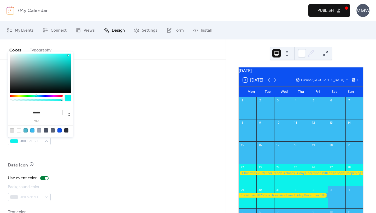
click at [33, 129] on div at bounding box center [32, 130] width 4 height 4
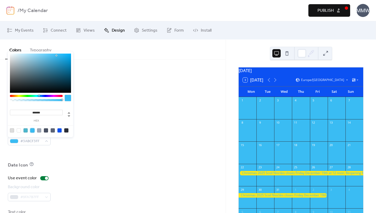
click at [38, 55] on div at bounding box center [40, 73] width 61 height 39
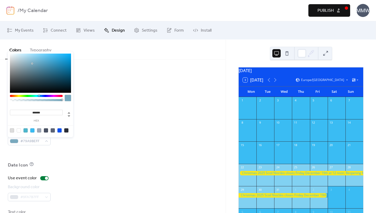
click at [32, 64] on div at bounding box center [40, 73] width 61 height 39
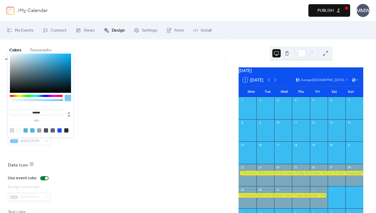
click at [41, 56] on div at bounding box center [40, 73] width 61 height 39
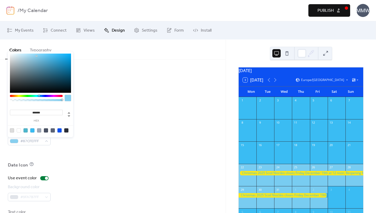
click at [37, 56] on div at bounding box center [40, 73] width 61 height 39
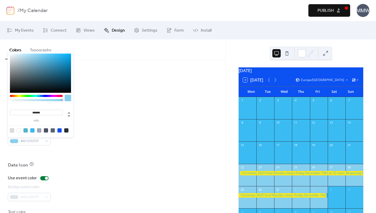
click at [19, 95] on div at bounding box center [36, 96] width 53 height 2
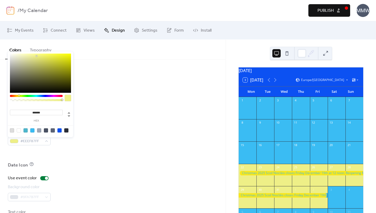
click at [32, 69] on div at bounding box center [40, 73] width 61 height 39
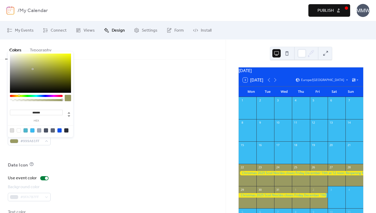
click at [35, 60] on div at bounding box center [40, 73] width 61 height 39
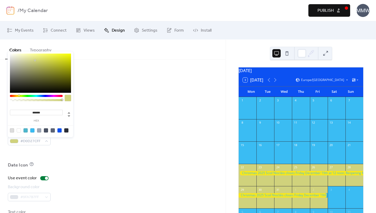
click at [36, 95] on div at bounding box center [36, 96] width 53 height 2
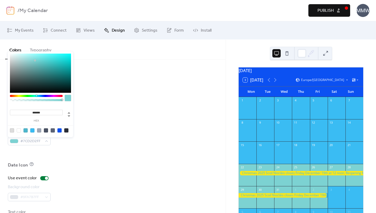
click at [67, 97] on div at bounding box center [68, 98] width 6 height 6
click at [38, 96] on div at bounding box center [36, 96] width 53 height 2
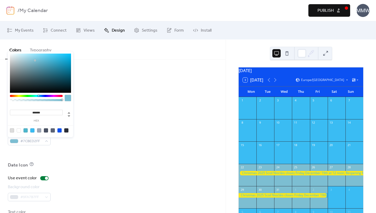
click at [34, 65] on div at bounding box center [40, 73] width 61 height 39
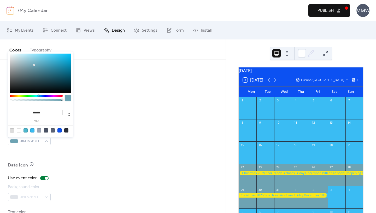
type input "*******"
click at [29, 54] on div at bounding box center [40, 73] width 61 height 39
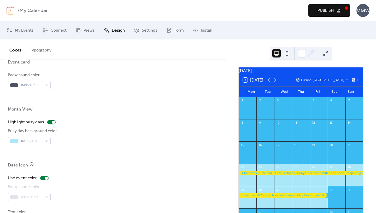
click at [101, 106] on div "Month View" at bounding box center [113, 110] width 210 height 9
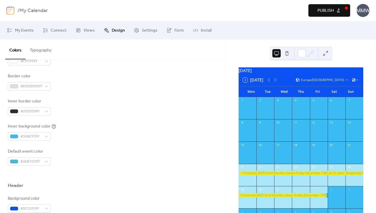
scroll to position [118, 0]
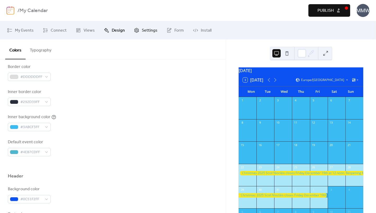
click at [144, 30] on span "Settings" at bounding box center [150, 30] width 16 height 6
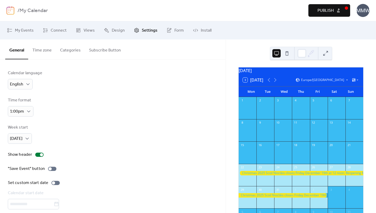
scroll to position [21, 0]
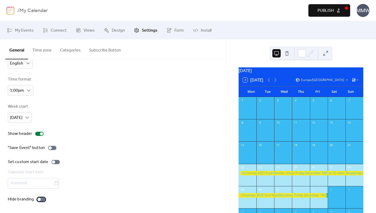
click at [38, 199] on div at bounding box center [39, 199] width 3 height 3
click at [330, 10] on span "Publish" at bounding box center [326, 11] width 16 height 6
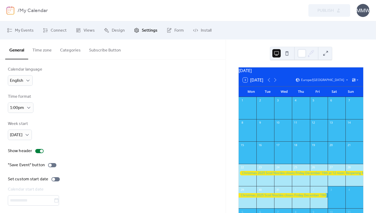
scroll to position [0, 0]
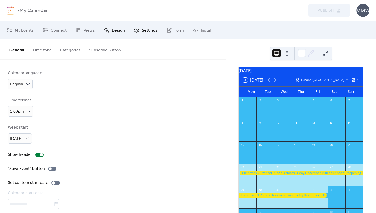
click at [115, 32] on span "Design" at bounding box center [118, 30] width 13 height 6
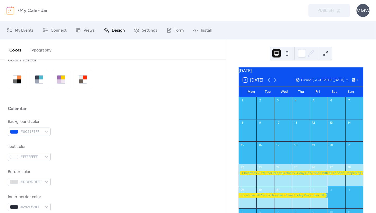
scroll to position [18, 0]
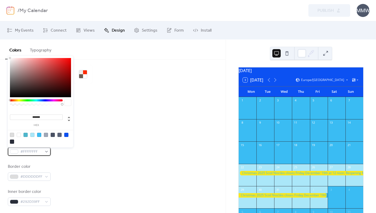
click at [47, 151] on div "#FFFFFFFF" at bounding box center [29, 151] width 43 height 8
click at [12, 141] on div at bounding box center [12, 142] width 4 height 4
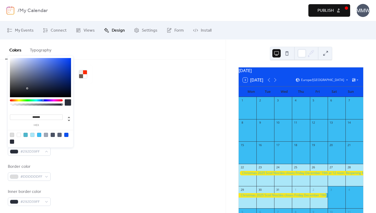
click at [19, 134] on div at bounding box center [19, 135] width 4 height 4
type input "*******"
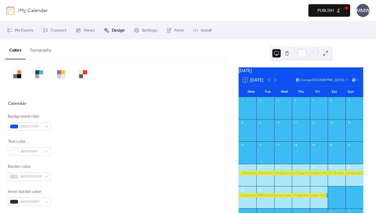
click at [83, 160] on div "Background color #0C51F2FF Text color #FFFFFFFF Border color #DDDDDDFF Inner bo…" at bounding box center [113, 184] width 210 height 143
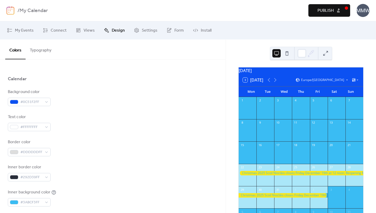
scroll to position [44, 0]
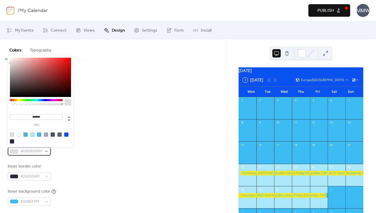
click at [46, 151] on div "#DDDDDDFF" at bounding box center [29, 151] width 43 height 8
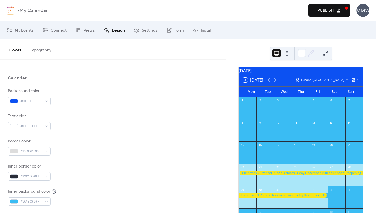
click at [89, 141] on div "Border color #DDDDDDFF" at bounding box center [113, 146] width 210 height 17
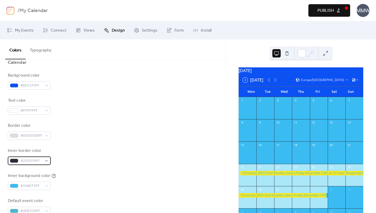
click at [46, 160] on div "#292D39FF" at bounding box center [29, 161] width 43 height 8
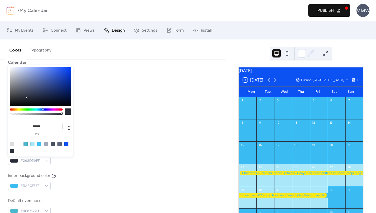
click at [20, 143] on div at bounding box center [19, 144] width 4 height 4
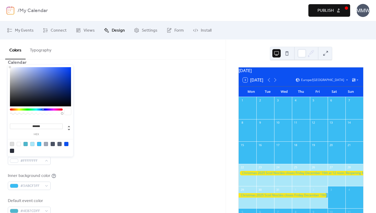
click at [67, 144] on div at bounding box center [66, 144] width 4 height 4
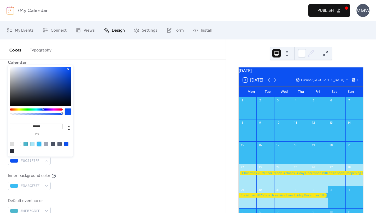
click at [39, 143] on div at bounding box center [39, 144] width 4 height 4
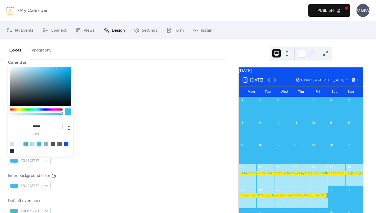
click at [33, 143] on div at bounding box center [32, 144] width 4 height 4
type input "*******"
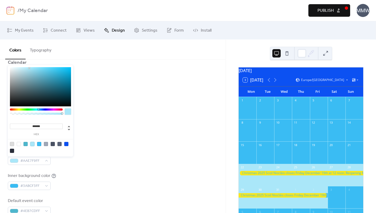
click at [107, 150] on div "Inner border color #AAE7F9FF" at bounding box center [113, 156] width 210 height 17
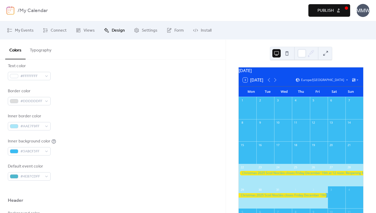
scroll to position [109, 0]
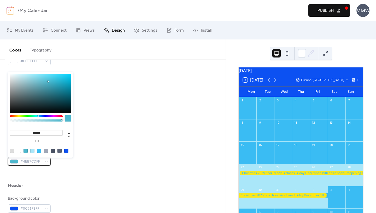
click at [46, 162] on div "#4EB7CDFF" at bounding box center [29, 161] width 43 height 8
click at [19, 151] on div at bounding box center [19, 151] width 4 height 4
click at [33, 150] on div at bounding box center [32, 151] width 4 height 4
click at [53, 150] on div at bounding box center [53, 151] width 4 height 4
type input "*******"
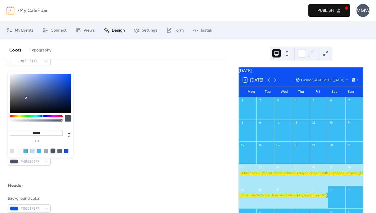
click at [106, 137] on div "Inner background color #3ABCF3FF" at bounding box center [113, 131] width 210 height 17
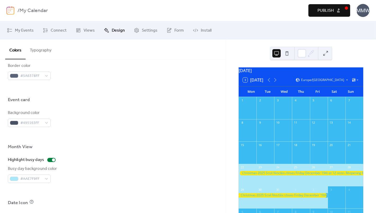
scroll to position [294, 0]
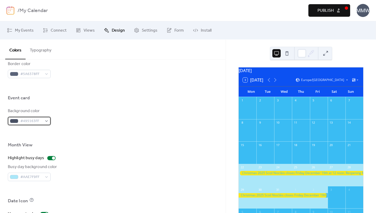
click at [46, 121] on div "#495163FF" at bounding box center [29, 121] width 43 height 8
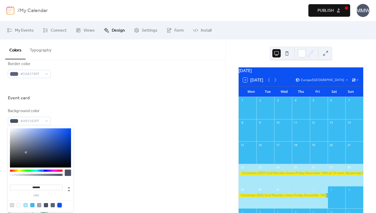
click at [60, 204] on div at bounding box center [60, 205] width 4 height 4
type input "*******"
click at [110, 153] on div at bounding box center [113, 153] width 210 height 4
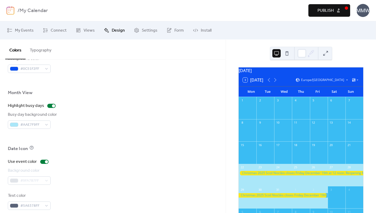
scroll to position [353, 0]
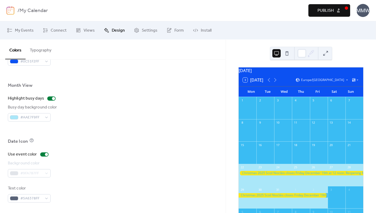
click at [46, 173] on div "#9FA7B7FF" at bounding box center [29, 173] width 43 height 8
click at [46, 197] on div "#5A6378FF" at bounding box center [29, 198] width 43 height 8
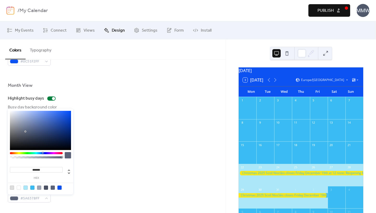
click at [46, 187] on div at bounding box center [46, 188] width 4 height 4
type input "*******"
click at [105, 158] on div "Use event color Background color #9FA7B7FF Text color #495163FF" at bounding box center [113, 176] width 210 height 51
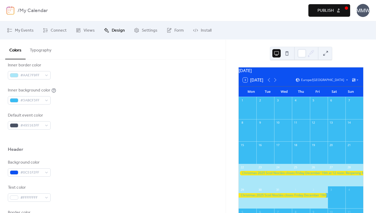
scroll to position [0, 0]
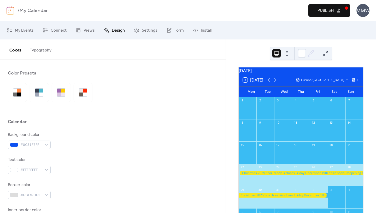
click at [328, 10] on span "Publish" at bounding box center [326, 11] width 16 height 6
click at [29, 29] on span "My Events" at bounding box center [24, 30] width 19 height 6
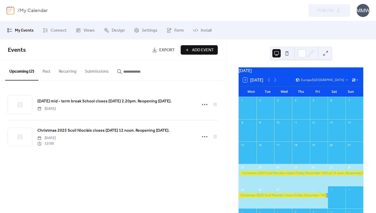
click at [190, 49] on button "Add Event" at bounding box center [199, 49] width 37 height 9
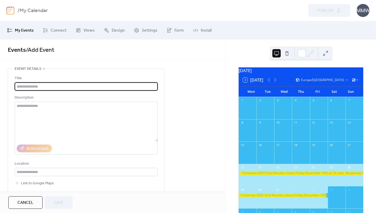
click at [100, 87] on input "text" at bounding box center [86, 86] width 143 height 8
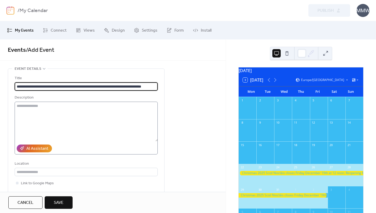
type input "**********"
click at [110, 114] on textarea at bounding box center [86, 122] width 143 height 40
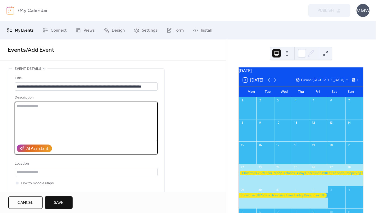
paste textarea "**********"
type textarea "**********"
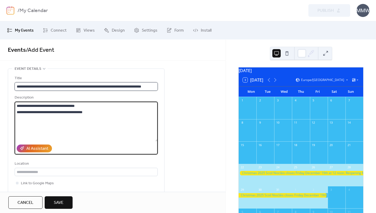
click at [154, 86] on input "**********" at bounding box center [86, 86] width 143 height 8
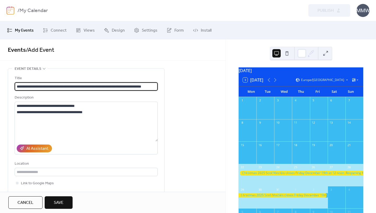
click at [155, 86] on input "**********" at bounding box center [86, 86] width 143 height 8
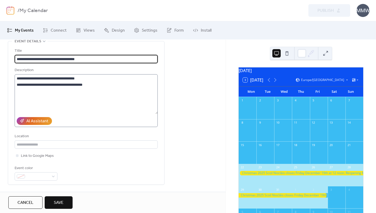
scroll to position [71, 0]
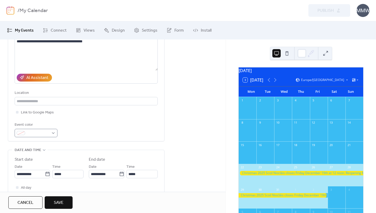
type input "**********"
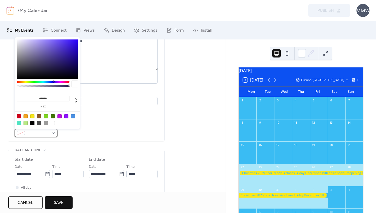
click at [53, 133] on div at bounding box center [36, 133] width 43 height 8
click at [19, 116] on div at bounding box center [19, 116] width 4 height 4
type input "*******"
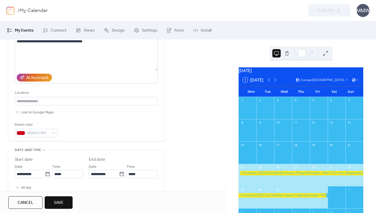
click at [103, 119] on div "**********" at bounding box center [86, 70] width 143 height 133
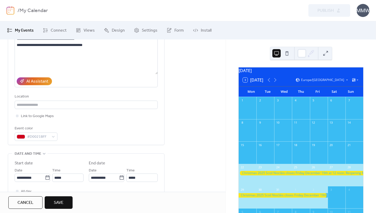
scroll to position [72, 0]
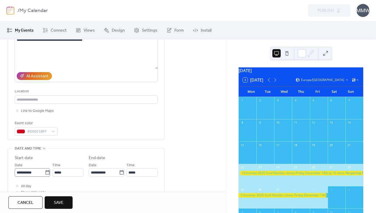
click at [47, 174] on icon at bounding box center [47, 172] width 4 height 4
click at [45, 174] on input "**********" at bounding box center [30, 172] width 30 height 8
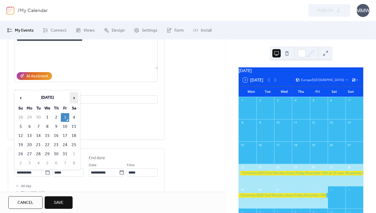
click at [74, 97] on span "›" at bounding box center [74, 98] width 8 height 10
click at [30, 124] on td "2" at bounding box center [29, 126] width 8 height 9
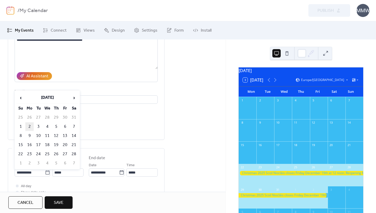
type input "**********"
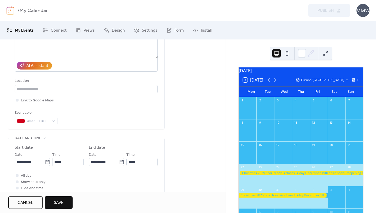
scroll to position [85, 0]
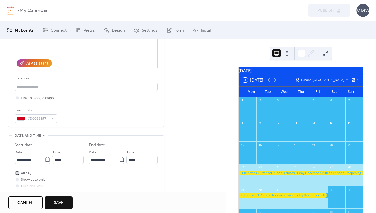
click at [18, 173] on div at bounding box center [17, 173] width 3 height 3
click at [65, 202] on button "Save" at bounding box center [59, 202] width 28 height 13
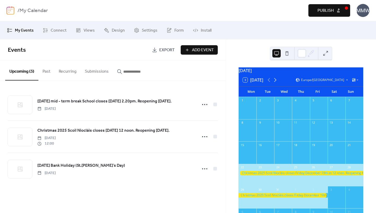
click at [275, 83] on icon at bounding box center [275, 80] width 6 height 6
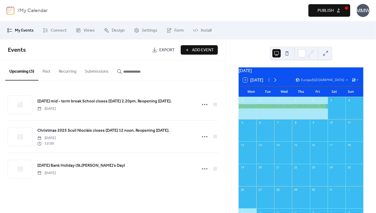
click at [275, 83] on icon at bounding box center [275, 80] width 6 height 6
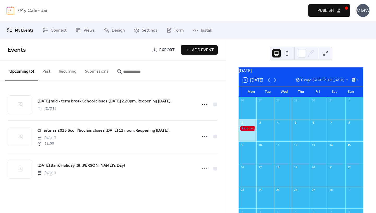
click at [250, 131] on div at bounding box center [248, 128] width 18 height 4
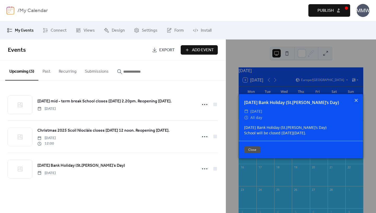
click at [357, 100] on icon at bounding box center [356, 100] width 3 height 3
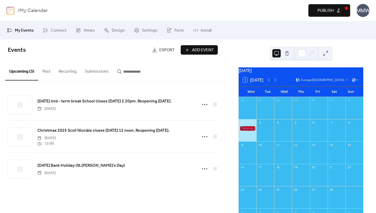
click at [228, 168] on div "[DATE] 3 [DATE] Europe/[GEOGRAPHIC_DATA] Mon Tue Wed Thu Fri Sat Sun 26 27 28 2…" at bounding box center [301, 126] width 150 height 174
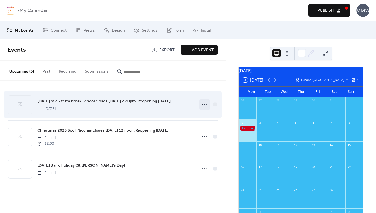
click at [203, 104] on icon at bounding box center [205, 104] width 8 height 8
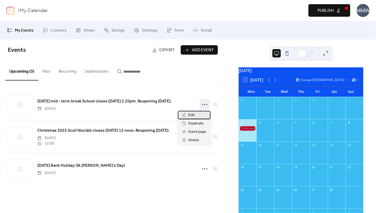
click at [190, 112] on span "Edit" at bounding box center [191, 115] width 6 height 6
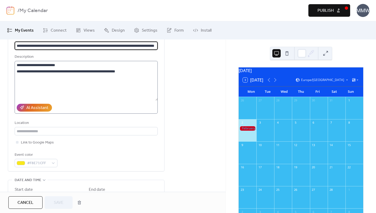
scroll to position [43, 0]
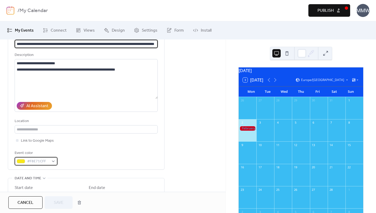
click at [54, 160] on div "#F8E71CFF" at bounding box center [36, 161] width 43 height 8
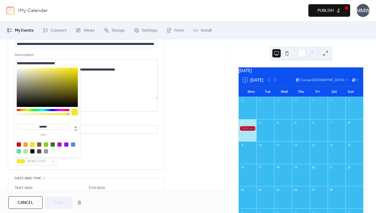
click at [33, 145] on div at bounding box center [32, 144] width 4 height 4
click at [65, 199] on button "Save" at bounding box center [59, 202] width 28 height 13
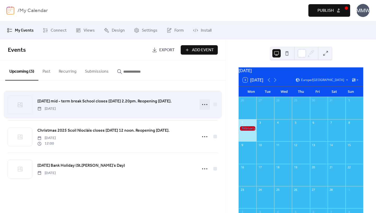
click at [203, 103] on icon at bounding box center [205, 104] width 8 height 8
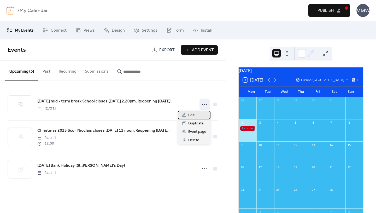
click at [192, 113] on span "Edit" at bounding box center [191, 115] width 6 height 6
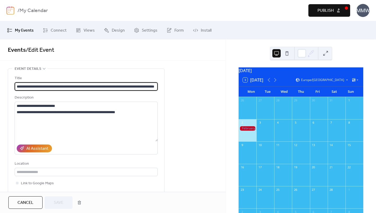
click at [21, 31] on span "My Events" at bounding box center [24, 30] width 19 height 6
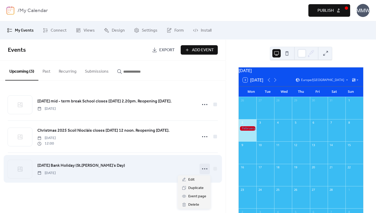
click at [204, 168] on icon at bounding box center [205, 169] width 8 height 8
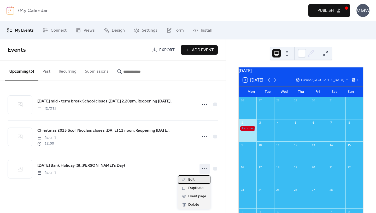
click at [191, 179] on span "Edit" at bounding box center [191, 180] width 6 height 6
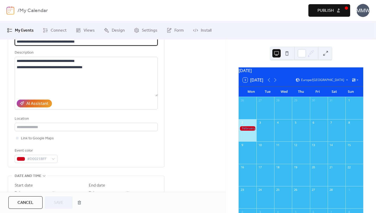
scroll to position [52, 0]
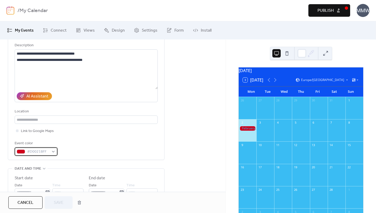
click at [52, 151] on div "#D0021BFF" at bounding box center [36, 151] width 43 height 8
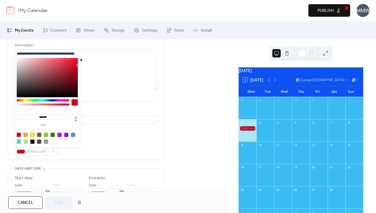
click at [33, 134] on div at bounding box center [32, 135] width 4 height 4
type input "*******"
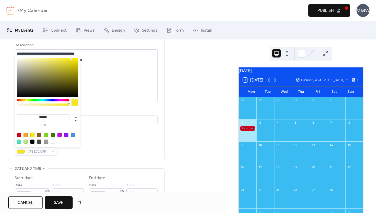
click at [75, 101] on div at bounding box center [75, 102] width 6 height 6
click at [105, 138] on div "**********" at bounding box center [86, 89] width 143 height 133
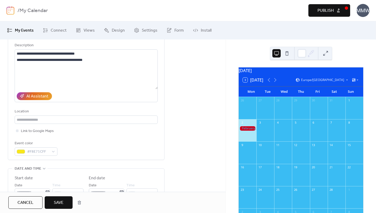
click at [62, 201] on span "Save" at bounding box center [59, 203] width 10 height 6
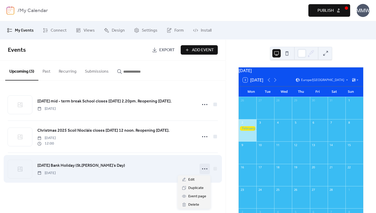
click at [206, 165] on icon at bounding box center [205, 169] width 8 height 8
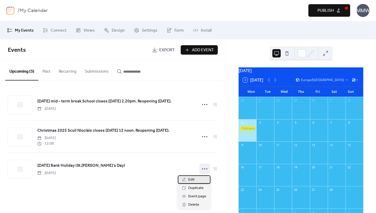
click at [192, 178] on span "Edit" at bounding box center [191, 180] width 6 height 6
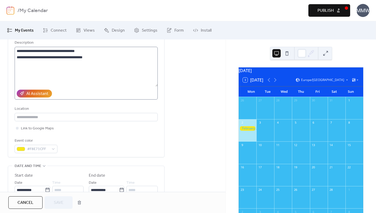
scroll to position [75, 0]
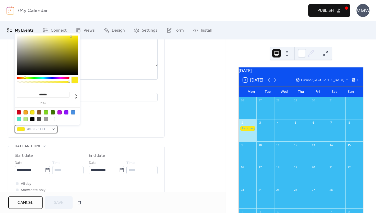
click at [53, 128] on div "#F8E71CFF" at bounding box center [36, 129] width 43 height 8
click at [33, 119] on div at bounding box center [32, 119] width 4 height 4
type input "*******"
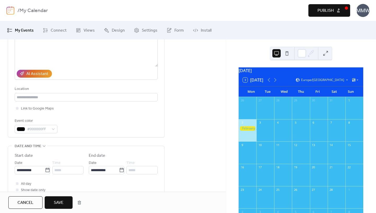
click at [61, 202] on span "Save" at bounding box center [59, 203] width 10 height 6
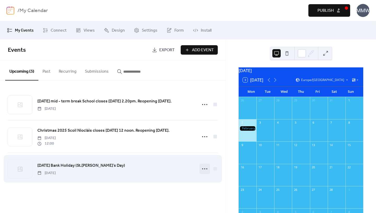
click at [205, 168] on icon at bounding box center [205, 169] width 8 height 8
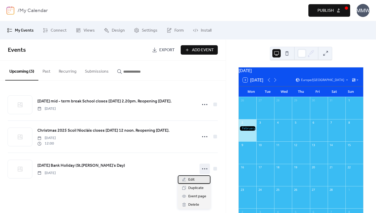
click at [191, 178] on span "Edit" at bounding box center [191, 180] width 6 height 6
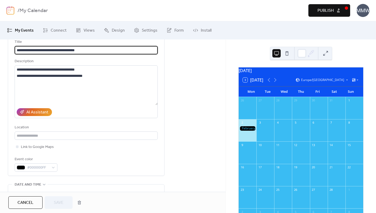
scroll to position [39, 0]
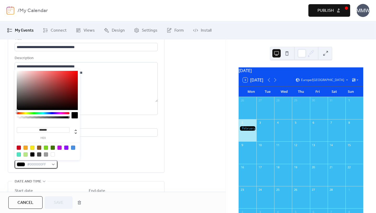
click at [53, 165] on div "#000000FF" at bounding box center [36, 164] width 43 height 8
click at [32, 146] on div at bounding box center [32, 148] width 4 height 4
type input "*******"
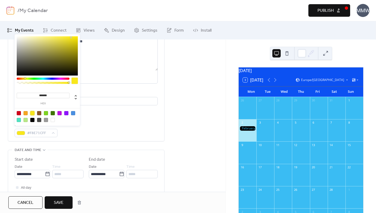
scroll to position [74, 0]
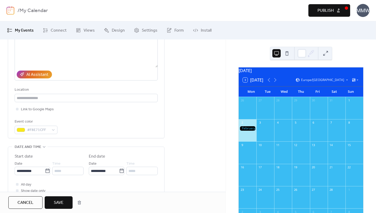
click at [66, 200] on button "Save" at bounding box center [59, 202] width 28 height 13
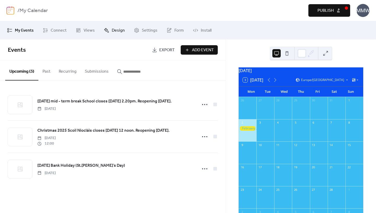
click at [112, 32] on span "Design" at bounding box center [118, 30] width 13 height 6
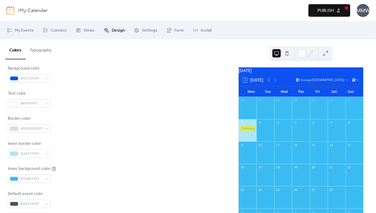
scroll to position [80, 0]
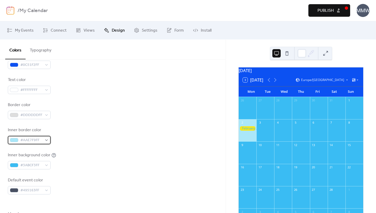
click at [47, 140] on div "#AAE7F9FF" at bounding box center [29, 140] width 43 height 8
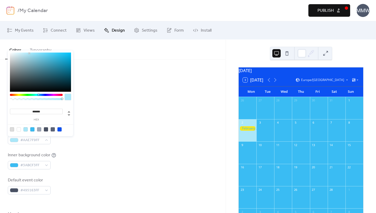
click at [19, 129] on div at bounding box center [19, 129] width 4 height 4
type input "*******"
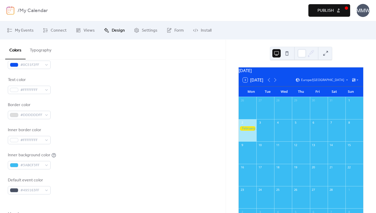
click at [112, 146] on div "Background color #0C51F2FF Text color #FFFFFFFF Border color #DDDDDDFF Inner bo…" at bounding box center [113, 123] width 210 height 143
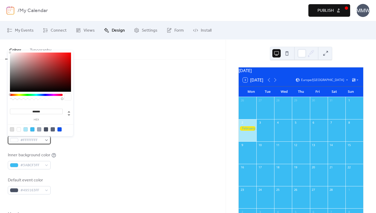
click at [47, 139] on div "#FFFFFFFF" at bounding box center [29, 140] width 43 height 8
click at [47, 128] on div at bounding box center [46, 129] width 4 height 4
type input "*******"
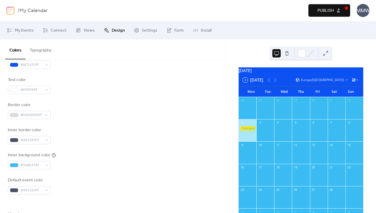
click at [96, 130] on div "Inner border color #495163FF" at bounding box center [113, 135] width 210 height 17
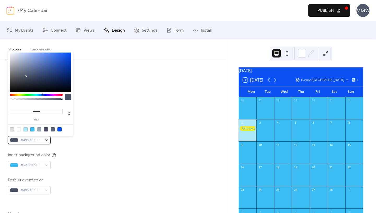
click at [47, 139] on div "#495163FF" at bounding box center [29, 140] width 43 height 8
click at [20, 128] on div at bounding box center [19, 129] width 4 height 4
type input "*******"
click at [126, 131] on div "Inner border color #FFFFFFFF" at bounding box center [113, 135] width 210 height 17
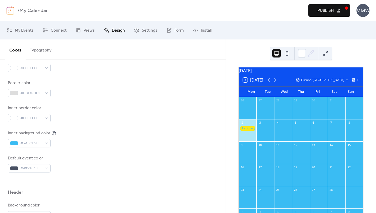
scroll to position [110, 0]
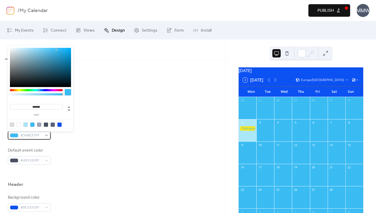
click at [48, 134] on div "#3ABCF3FF" at bounding box center [29, 135] width 43 height 8
click at [35, 90] on div at bounding box center [36, 90] width 53 height 2
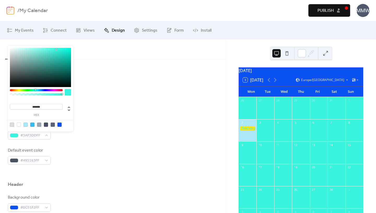
click at [37, 90] on div at bounding box center [36, 90] width 53 height 2
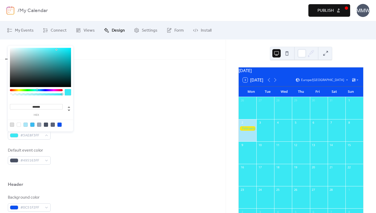
click at [38, 89] on div at bounding box center [38, 90] width 2 height 2
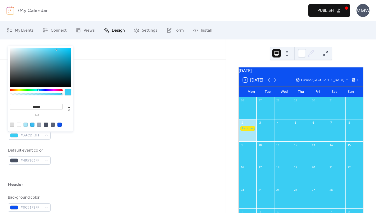
type input "*******"
click at [70, 49] on div at bounding box center [40, 67] width 61 height 39
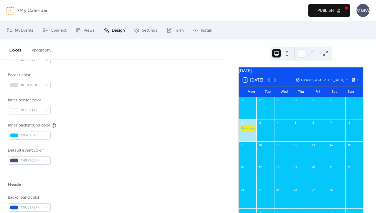
click at [102, 125] on div "Inner background color #05C7F9FF" at bounding box center [113, 130] width 210 height 17
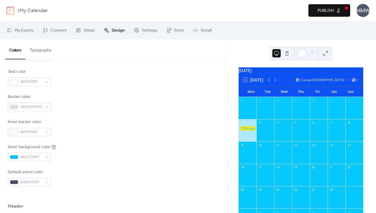
scroll to position [68, 0]
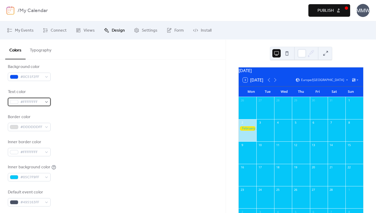
click at [46, 101] on div "#FFFFFFFF" at bounding box center [29, 102] width 43 height 8
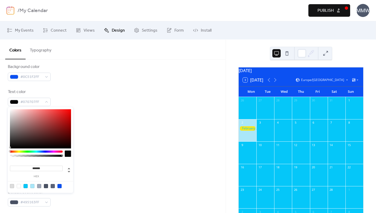
click at [10, 147] on div at bounding box center [40, 128] width 61 height 39
click at [19, 185] on div at bounding box center [19, 186] width 4 height 4
type input "*******"
click at [90, 153] on div "Inner border color #FFFFFFFF" at bounding box center [113, 147] width 210 height 17
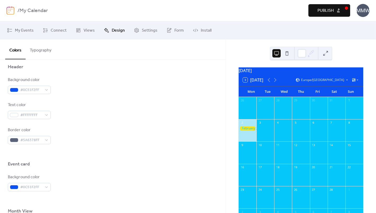
scroll to position [229, 0]
click at [46, 138] on div "#5A6378FF" at bounding box center [29, 139] width 43 height 8
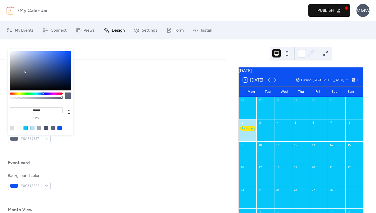
click at [20, 128] on div at bounding box center [19, 128] width 4 height 4
type input "*******"
click at [105, 123] on div "Background color #0C51F2FF Text color #FFFFFFFF Border color #FFFFFFFF" at bounding box center [113, 109] width 210 height 67
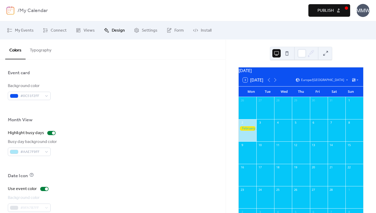
scroll to position [322, 0]
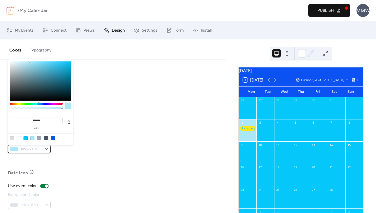
click at [47, 149] on div "#AAE7F9FF" at bounding box center [29, 149] width 43 height 8
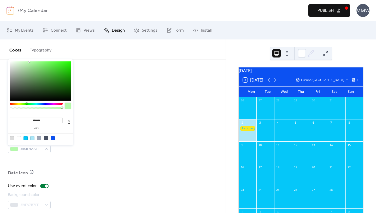
click at [26, 104] on div at bounding box center [36, 104] width 53 height 2
click at [33, 138] on div at bounding box center [32, 138] width 4 height 4
type input "*******"
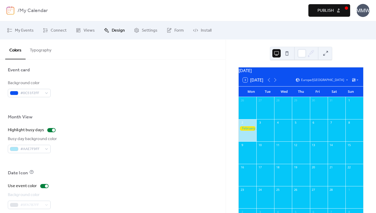
click at [98, 167] on div at bounding box center [113, 161] width 210 height 17
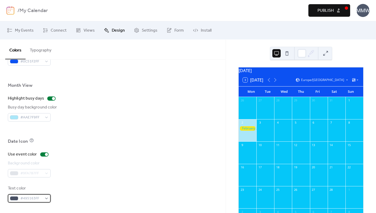
click at [46, 198] on div "#495163FF" at bounding box center [29, 198] width 43 height 8
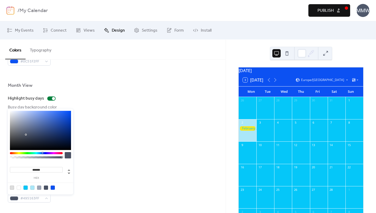
click at [19, 188] on div at bounding box center [19, 188] width 4 height 4
type input "*******"
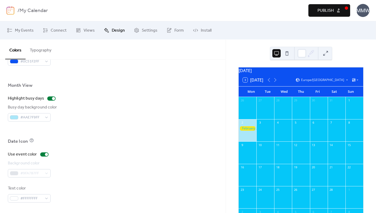
click at [104, 163] on div "Background color #9FA7B7FF" at bounding box center [113, 168] width 210 height 17
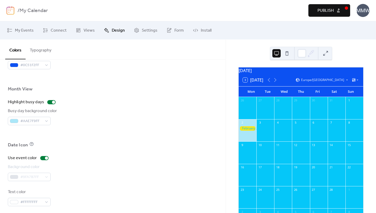
click at [47, 177] on div "#9FA7B7FF" at bounding box center [29, 177] width 43 height 8
click at [46, 157] on div at bounding box center [46, 158] width 3 height 3
click at [46, 176] on div "#9FA7B7FF" at bounding box center [29, 177] width 43 height 8
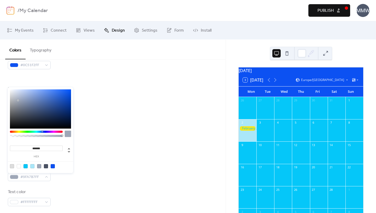
click at [19, 166] on div at bounding box center [19, 166] width 4 height 4
type input "*******"
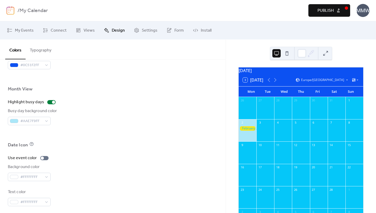
click at [99, 150] on div "Date Icon" at bounding box center [113, 146] width 210 height 9
click at [41, 158] on div at bounding box center [42, 158] width 3 height 3
click at [85, 153] on div at bounding box center [113, 153] width 210 height 4
click at [46, 175] on div "#FFFFFFFF" at bounding box center [29, 177] width 43 height 8
click at [45, 158] on div at bounding box center [46, 158] width 3 height 3
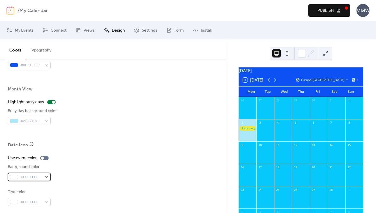
click at [47, 177] on div "#FFFFFFFF" at bounding box center [29, 177] width 43 height 8
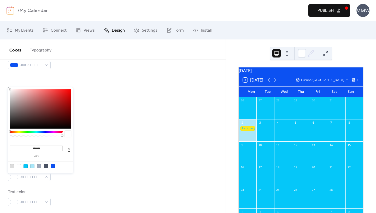
click at [32, 165] on div at bounding box center [32, 166] width 4 height 4
type input "*******"
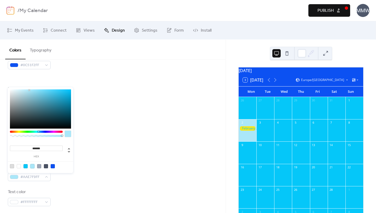
click at [93, 163] on div "Use event color Background color #AAE7F9FF Text color #FFFFFFFF" at bounding box center [113, 180] width 210 height 51
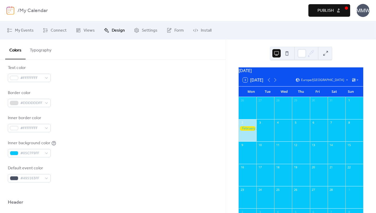
scroll to position [0, 0]
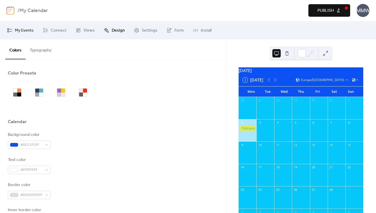
click at [25, 30] on span "My Events" at bounding box center [24, 30] width 19 height 6
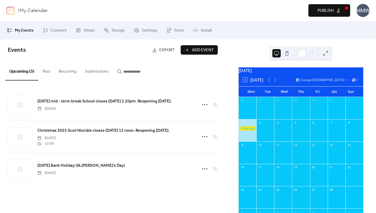
click at [188, 48] on button "Add Event" at bounding box center [199, 49] width 37 height 9
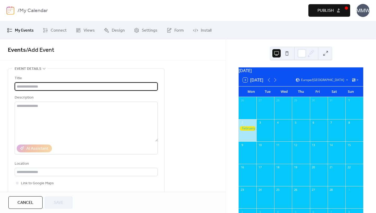
click at [58, 88] on input "text" at bounding box center [86, 86] width 143 height 8
paste input "**********"
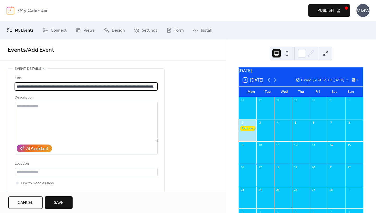
scroll to position [0, 118]
type input "**********"
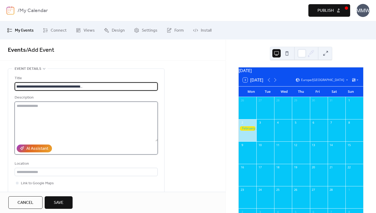
scroll to position [0, 0]
click at [54, 105] on textarea at bounding box center [86, 122] width 143 height 40
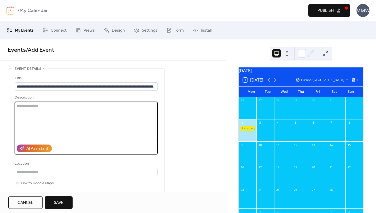
paste textarea "**********"
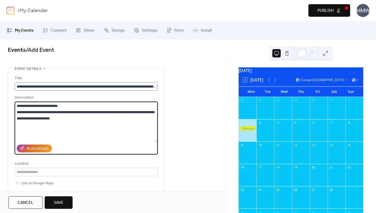
type textarea "**********"
click at [153, 85] on input "**********" at bounding box center [86, 86] width 143 height 8
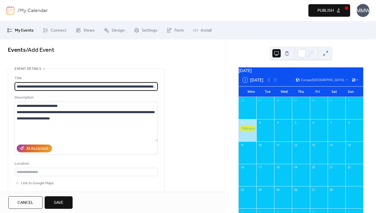
click at [157, 85] on input "**********" at bounding box center [86, 86] width 143 height 8
drag, startPoint x: 148, startPoint y: 86, endPoint x: 71, endPoint y: 85, distance: 77.4
click at [70, 85] on input "**********" at bounding box center [86, 86] width 143 height 8
type input "**********"
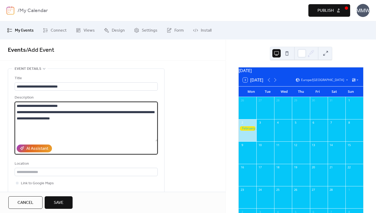
drag, startPoint x: 17, startPoint y: 112, endPoint x: 16, endPoint y: 104, distance: 8.2
click at [16, 104] on textarea "**********" at bounding box center [86, 122] width 143 height 40
click at [92, 118] on textarea "**********" at bounding box center [86, 122] width 143 height 40
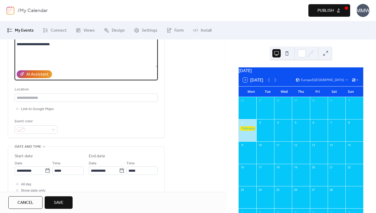
scroll to position [84, 0]
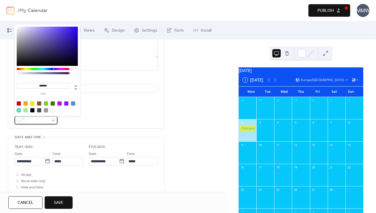
click at [53, 119] on div at bounding box center [36, 120] width 43 height 8
click at [32, 103] on div at bounding box center [32, 103] width 4 height 4
type input "*******"
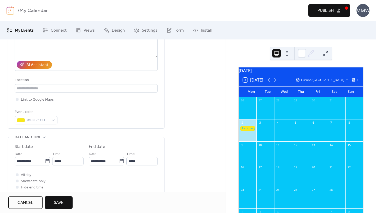
click at [92, 111] on div "Event color #F8E71CFF" at bounding box center [86, 116] width 143 height 15
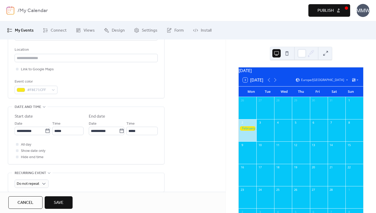
scroll to position [114, 0]
click at [47, 130] on icon at bounding box center [47, 130] width 5 height 5
click at [45, 130] on input "**********" at bounding box center [30, 131] width 30 height 8
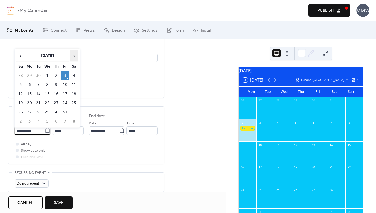
click at [74, 56] on span "›" at bounding box center [74, 56] width 8 height 10
click at [65, 84] on td "6" at bounding box center [65, 85] width 8 height 9
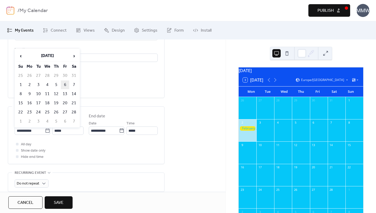
type input "**********"
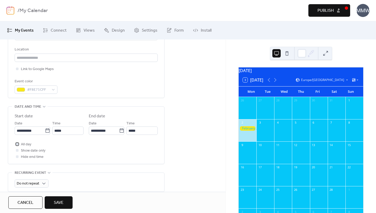
click at [18, 144] on div at bounding box center [17, 144] width 3 height 3
click at [62, 201] on span "Save" at bounding box center [59, 203] width 10 height 6
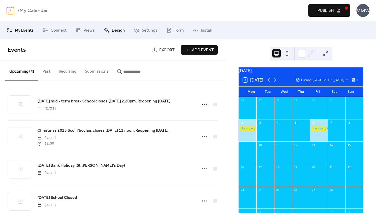
click at [117, 30] on span "Design" at bounding box center [118, 30] width 13 height 6
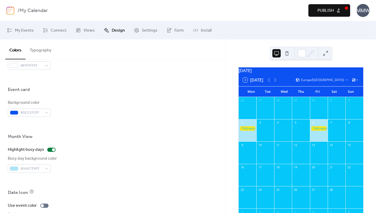
scroll to position [302, 0]
click at [52, 149] on div at bounding box center [53, 149] width 3 height 3
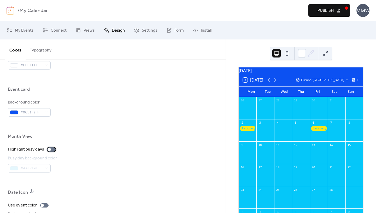
click at [52, 149] on div at bounding box center [51, 149] width 8 height 4
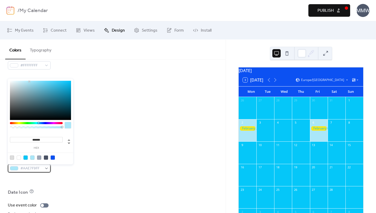
click at [45, 168] on div "#AAE7F9FF" at bounding box center [29, 168] width 43 height 8
click at [20, 157] on div at bounding box center [19, 158] width 4 height 4
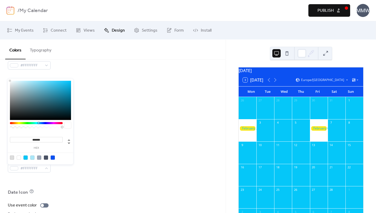
click at [25, 82] on div at bounding box center [40, 100] width 61 height 39
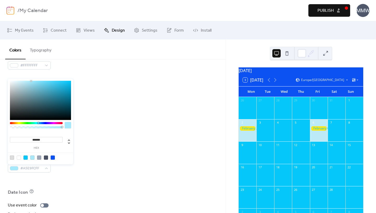
click at [31, 81] on div at bounding box center [40, 100] width 61 height 39
click at [68, 103] on div at bounding box center [40, 100] width 61 height 39
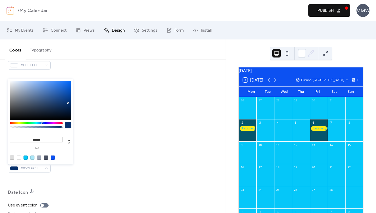
click at [42, 123] on div at bounding box center [36, 123] width 53 height 2
click at [69, 111] on div at bounding box center [40, 100] width 61 height 39
click at [62, 103] on div at bounding box center [40, 100] width 61 height 39
click at [58, 109] on div at bounding box center [40, 100] width 61 height 39
type input "*******"
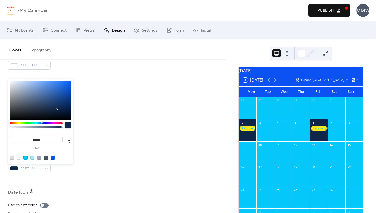
click at [59, 103] on div at bounding box center [40, 100] width 61 height 39
click at [102, 109] on div "Background color #0C51F2FF" at bounding box center [113, 107] width 210 height 17
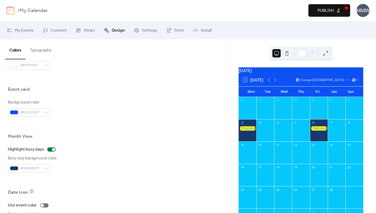
scroll to position [353, 0]
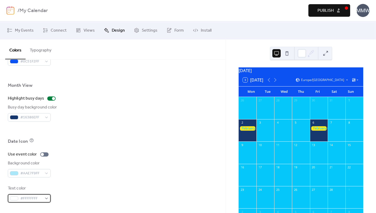
click at [47, 198] on div "#FFFFFFFF" at bounding box center [29, 198] width 43 height 8
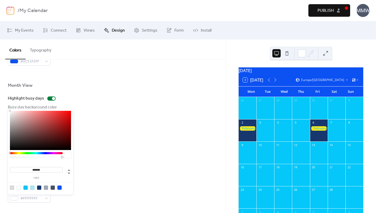
click at [39, 187] on div at bounding box center [39, 188] width 4 height 4
type input "*******"
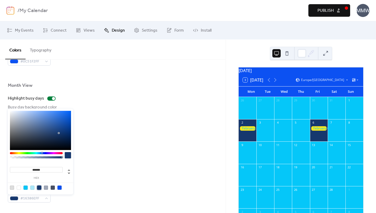
click at [97, 156] on div "Use event color" at bounding box center [113, 154] width 210 height 6
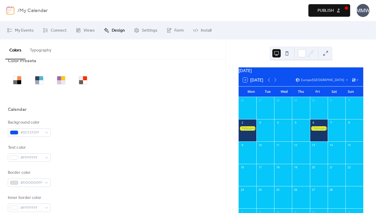
scroll to position [0, 0]
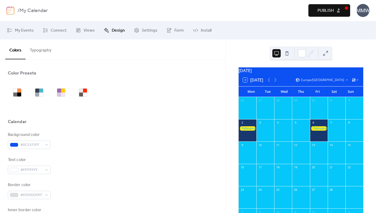
click at [325, 12] on span "Publish" at bounding box center [326, 11] width 16 height 6
click at [26, 31] on span "My Events" at bounding box center [24, 30] width 19 height 6
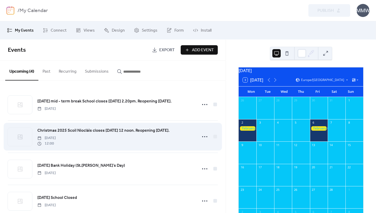
scroll to position [12, 0]
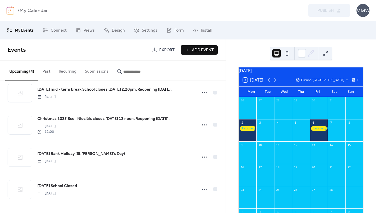
click at [201, 50] on span "Add Event" at bounding box center [203, 50] width 22 height 6
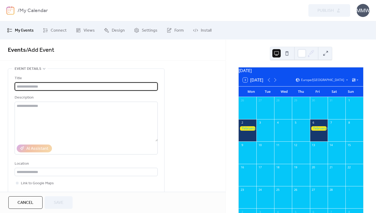
click at [137, 87] on input "text" at bounding box center [86, 86] width 143 height 8
paste input "**********"
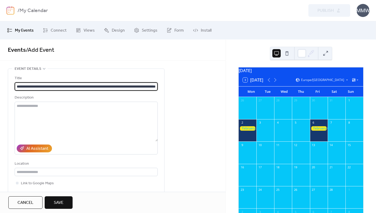
scroll to position [0, 36]
type input "**********"
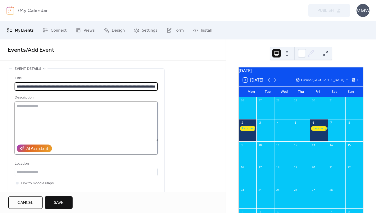
click at [124, 110] on textarea at bounding box center [86, 122] width 143 height 40
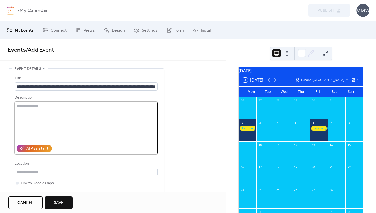
paste textarea "**********"
type textarea "**********"
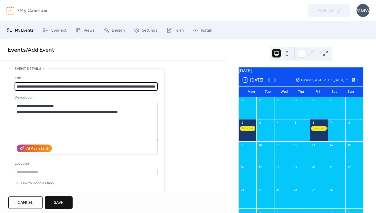
click at [155, 86] on input "**********" at bounding box center [86, 86] width 143 height 8
click at [152, 85] on input "**********" at bounding box center [86, 86] width 143 height 8
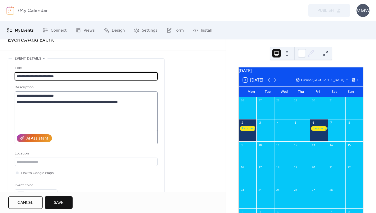
scroll to position [77, 0]
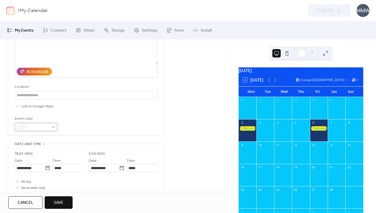
type input "**********"
click at [54, 128] on div at bounding box center [36, 127] width 43 height 8
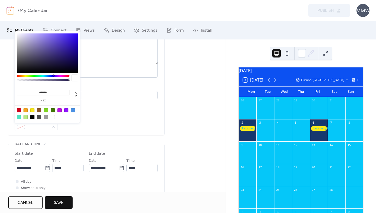
click at [33, 110] on div at bounding box center [32, 110] width 4 height 4
type input "*******"
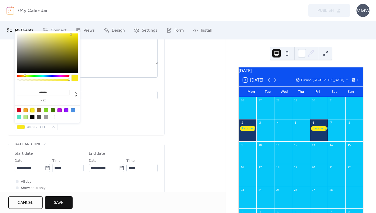
click at [97, 115] on div "**********" at bounding box center [86, 64] width 143 height 133
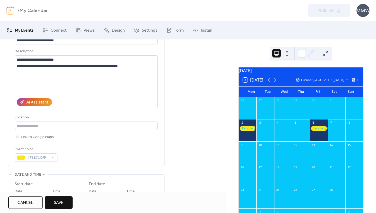
scroll to position [52, 0]
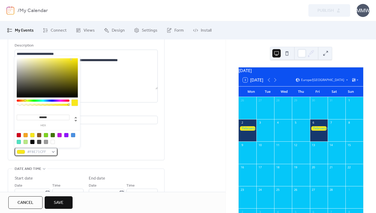
click at [53, 151] on div "#F8E71CFF" at bounding box center [36, 152] width 43 height 8
type input "*******"
click at [43, 61] on div at bounding box center [47, 77] width 61 height 39
click at [105, 132] on div "Link to Google Maps" at bounding box center [86, 131] width 143 height 6
click at [54, 151] on div "#EEE689FF" at bounding box center [36, 152] width 43 height 8
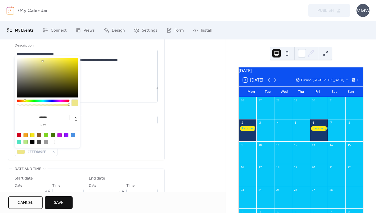
type input "*******"
click at [35, 60] on div at bounding box center [47, 77] width 61 height 39
click at [99, 144] on div "Event color #F6F1AFFF" at bounding box center [86, 148] width 143 height 15
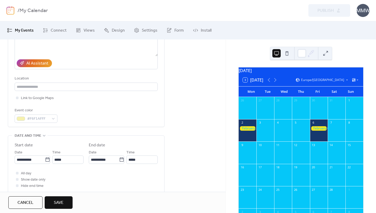
scroll to position [87, 0]
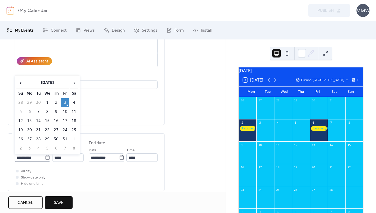
click at [45, 158] on icon at bounding box center [47, 157] width 5 height 5
click at [45, 158] on input "**********" at bounding box center [30, 157] width 30 height 8
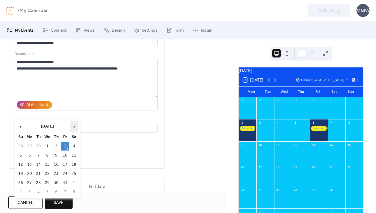
click at [72, 127] on span "›" at bounding box center [74, 126] width 8 height 10
click at [28, 172] on td "16" at bounding box center [29, 173] width 8 height 9
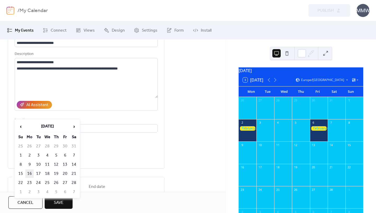
type input "**********"
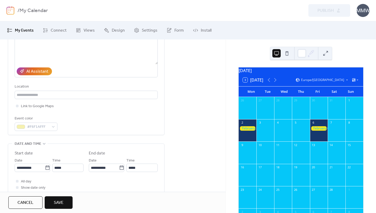
scroll to position [78, 0]
click at [121, 166] on icon at bounding box center [121, 166] width 5 height 5
click at [119, 166] on input "**********" at bounding box center [104, 167] width 30 height 8
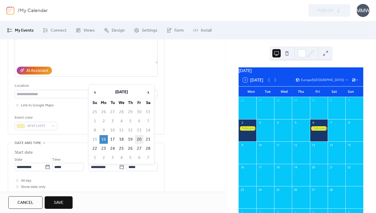
click at [139, 139] on td "20" at bounding box center [139, 139] width 8 height 9
type input "**********"
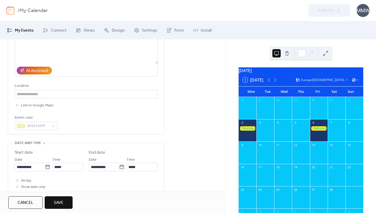
scroll to position [106, 0]
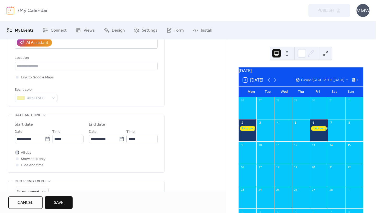
click at [17, 152] on div at bounding box center [17, 152] width 3 height 3
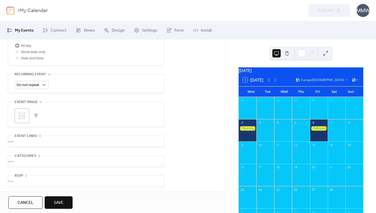
scroll to position [214, 0]
click at [59, 200] on span "Save" at bounding box center [59, 203] width 10 height 6
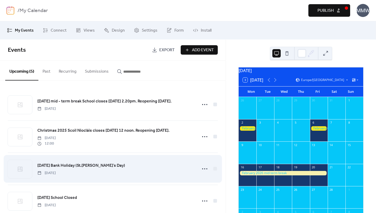
scroll to position [44, 0]
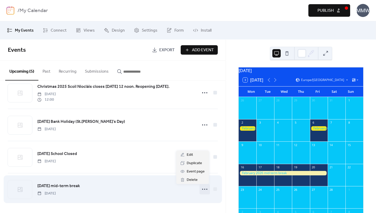
click at [204, 188] on icon at bounding box center [205, 189] width 8 height 8
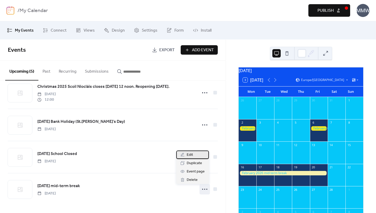
click at [190, 154] on span "Edit" at bounding box center [190, 155] width 6 height 6
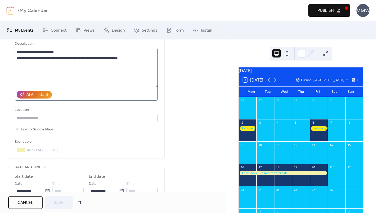
scroll to position [54, 0]
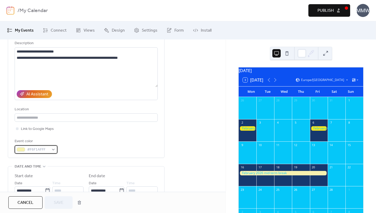
click at [53, 148] on div "#F6F1AFFF" at bounding box center [36, 149] width 43 height 8
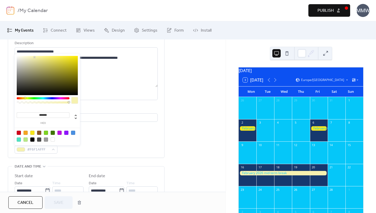
click at [31, 132] on div at bounding box center [32, 133] width 4 height 4
type input "*******"
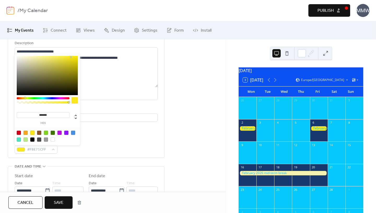
click at [95, 137] on div "**********" at bounding box center [86, 87] width 143 height 133
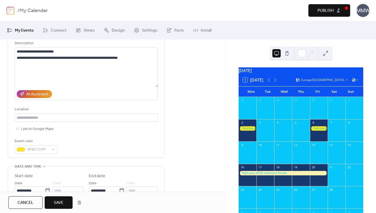
click at [60, 197] on button "Save" at bounding box center [59, 202] width 28 height 13
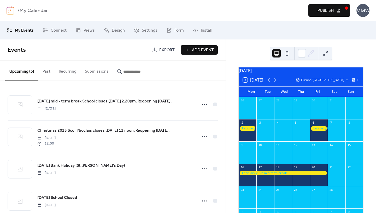
click at [201, 49] on span "Add Event" at bounding box center [203, 50] width 22 height 6
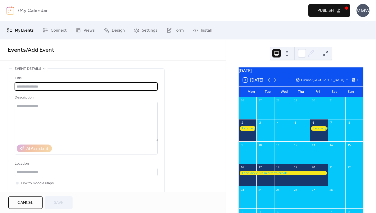
click at [111, 85] on input "text" at bounding box center [86, 86] width 143 height 8
paste input "**********"
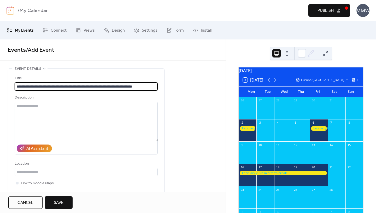
scroll to position [0, 2]
type input "**********"
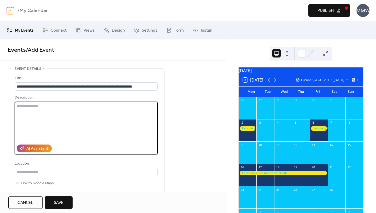
click at [93, 112] on textarea at bounding box center [86, 122] width 143 height 40
paste textarea "**********"
type textarea "**********"
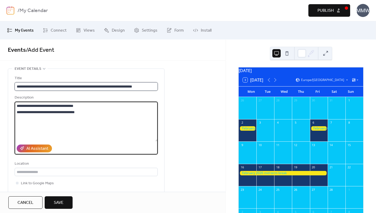
click at [151, 86] on input "**********" at bounding box center [86, 86] width 143 height 8
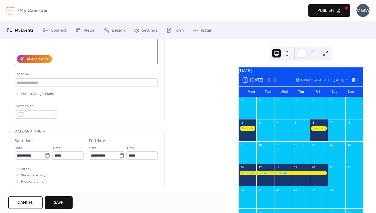
scroll to position [90, 0]
type input "**********"
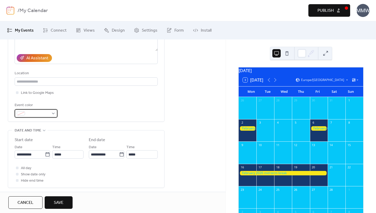
click at [53, 113] on div at bounding box center [36, 113] width 43 height 8
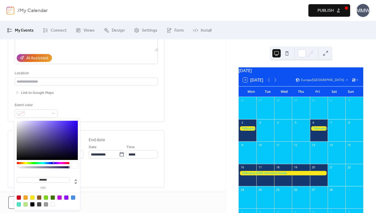
click at [33, 198] on div at bounding box center [32, 198] width 4 height 4
type input "*******"
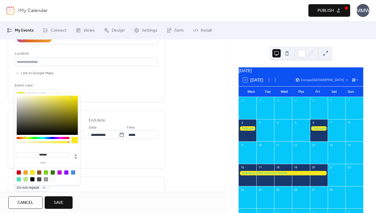
scroll to position [116, 0]
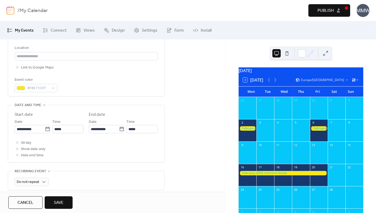
click at [129, 62] on div "**********" at bounding box center [86, 25] width 143 height 133
click at [45, 130] on icon at bounding box center [47, 129] width 4 height 4
click at [44, 130] on input "**********" at bounding box center [30, 129] width 30 height 8
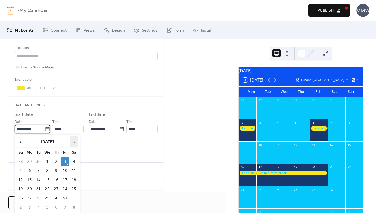
click at [75, 142] on span "›" at bounding box center [74, 142] width 8 height 10
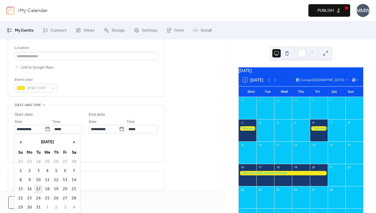
click at [39, 188] on td "17" at bounding box center [38, 189] width 8 height 9
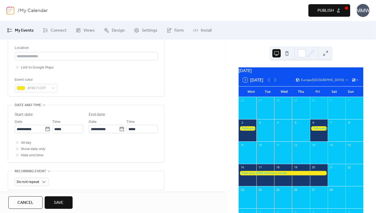
type input "**********"
click at [17, 142] on div at bounding box center [17, 142] width 3 height 3
click at [18, 142] on div at bounding box center [17, 142] width 3 height 3
click at [67, 204] on button "Save" at bounding box center [59, 202] width 28 height 13
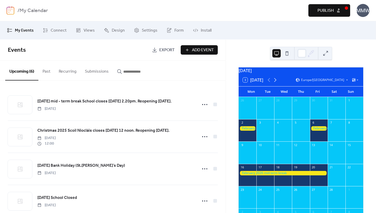
click at [276, 83] on icon at bounding box center [275, 80] width 6 height 6
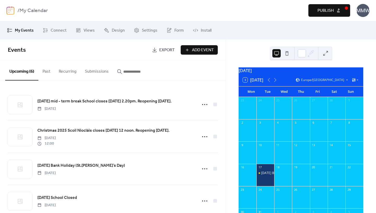
click at [329, 9] on span "Publish" at bounding box center [326, 11] width 16 height 6
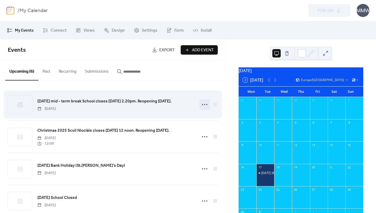
click at [202, 105] on icon at bounding box center [205, 104] width 8 height 8
click at [151, 112] on div "[DATE] mid - term break School closes [DATE] 2.20pm. Reopening [DATE]. [DATE]" at bounding box center [113, 105] width 210 height 32
click at [204, 104] on icon at bounding box center [205, 104] width 8 height 8
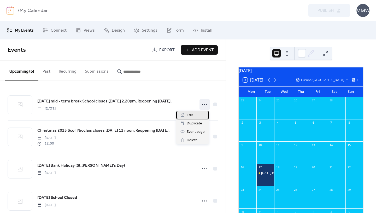
click at [191, 113] on span "Edit" at bounding box center [190, 115] width 6 height 6
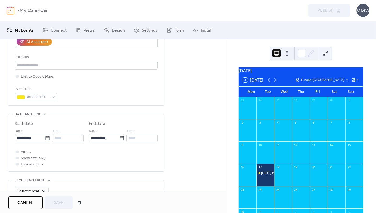
scroll to position [108, 0]
click at [18, 151] on icon at bounding box center [17, 151] width 2 height 2
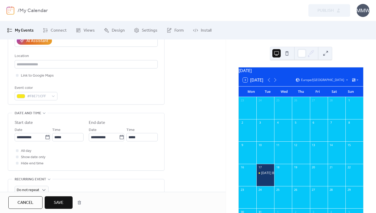
click at [58, 200] on span "Save" at bounding box center [59, 203] width 10 height 6
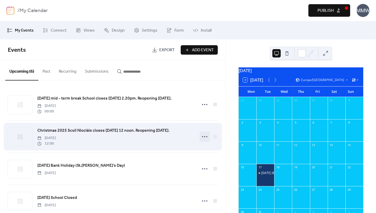
click at [202, 135] on icon at bounding box center [205, 137] width 8 height 8
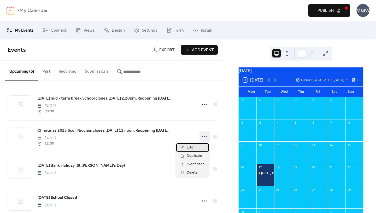
click at [190, 146] on span "Edit" at bounding box center [190, 148] width 6 height 6
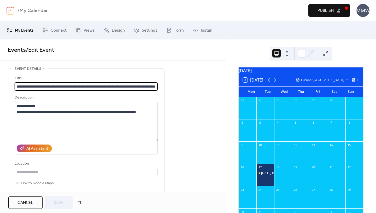
click at [24, 28] on span "My Events" at bounding box center [24, 30] width 19 height 6
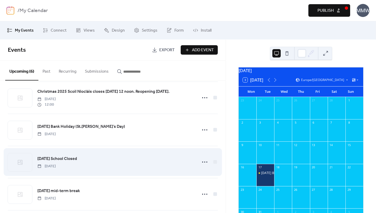
scroll to position [76, 0]
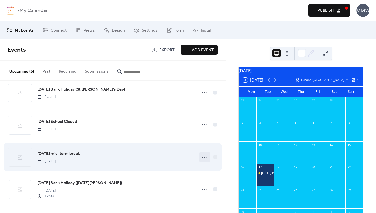
click at [202, 156] on icon at bounding box center [205, 157] width 8 height 8
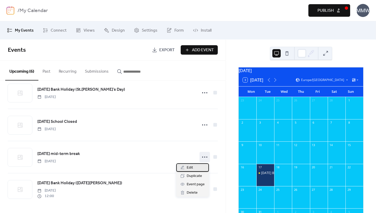
click at [188, 166] on span "Edit" at bounding box center [190, 168] width 6 height 6
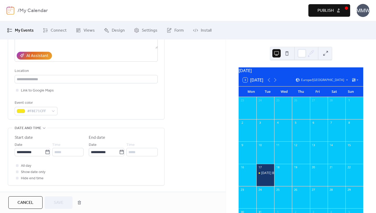
scroll to position [93, 0]
click at [17, 165] on icon at bounding box center [17, 165] width 2 height 2
click at [59, 201] on span "Save" at bounding box center [59, 203] width 10 height 6
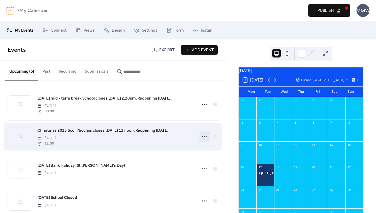
click at [204, 137] on circle at bounding box center [204, 136] width 1 height 1
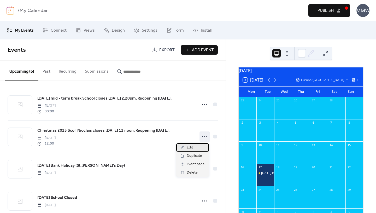
click at [188, 147] on span "Edit" at bounding box center [190, 148] width 6 height 6
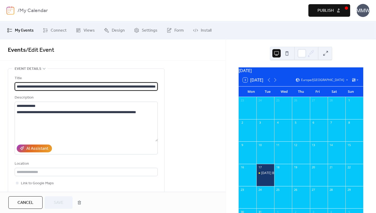
click at [27, 29] on span "My Events" at bounding box center [24, 30] width 19 height 6
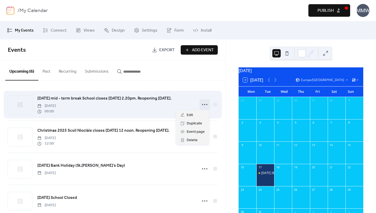
click at [203, 106] on icon at bounding box center [205, 104] width 8 height 8
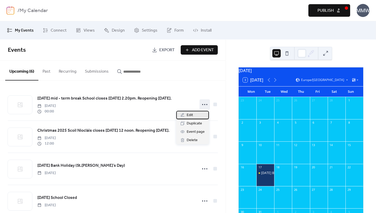
click at [195, 114] on div "Edit" at bounding box center [192, 115] width 33 height 8
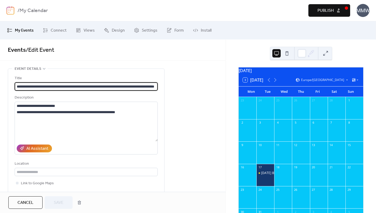
click at [246, 55] on div "[DATE] 3 [DATE] [GEOGRAPHIC_DATA]/[GEOGRAPHIC_DATA] Mon Tue Wed Thu Fri Sat Sun…" at bounding box center [301, 126] width 150 height 174
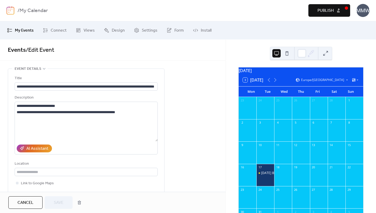
click at [328, 10] on span "Publish" at bounding box center [326, 11] width 16 height 6
click at [27, 30] on span "My Events" at bounding box center [24, 30] width 19 height 6
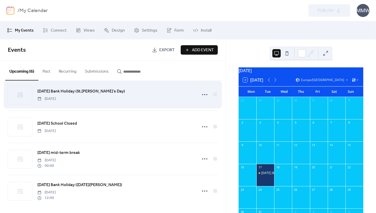
scroll to position [77, 0]
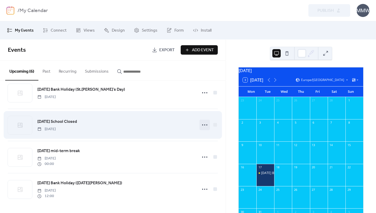
click at [204, 124] on circle at bounding box center [204, 124] width 1 height 1
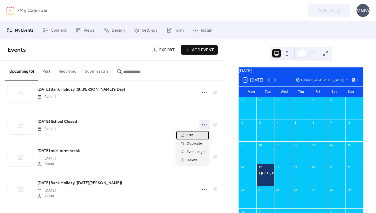
click at [190, 134] on span "Edit" at bounding box center [190, 135] width 6 height 6
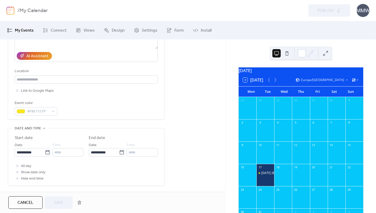
scroll to position [93, 0]
click at [17, 165] on icon at bounding box center [17, 165] width 2 height 2
click at [61, 203] on span "Save" at bounding box center [59, 203] width 10 height 6
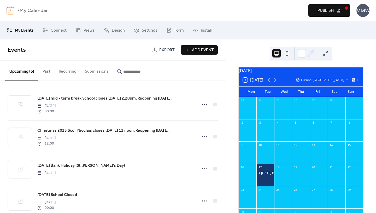
click at [328, 9] on span "Publish" at bounding box center [326, 11] width 16 height 6
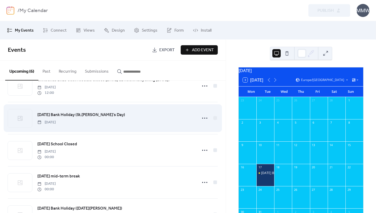
scroll to position [51, 0]
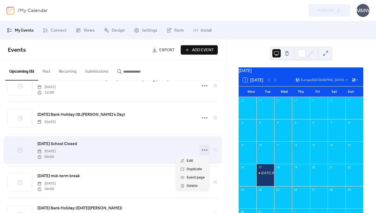
click at [203, 149] on icon at bounding box center [205, 150] width 8 height 8
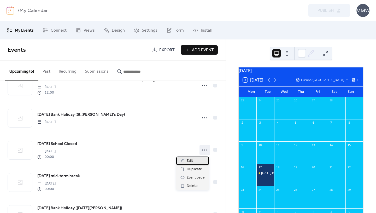
click at [190, 161] on span "Edit" at bounding box center [190, 161] width 6 height 6
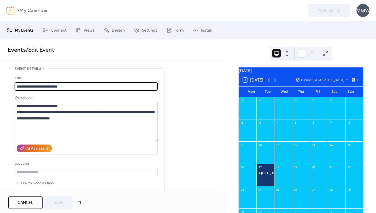
click at [25, 41] on div "Events / Edit Event" at bounding box center [113, 49] width 226 height 21
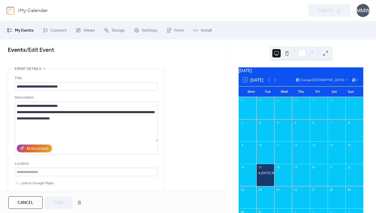
click at [25, 31] on span "My Events" at bounding box center [24, 30] width 19 height 6
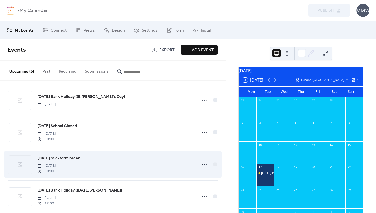
scroll to position [77, 0]
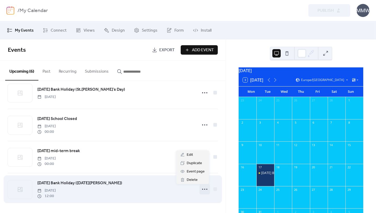
click at [202, 188] on icon at bounding box center [205, 189] width 8 height 8
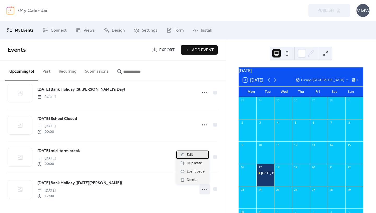
click at [190, 153] on span "Edit" at bounding box center [190, 155] width 6 height 6
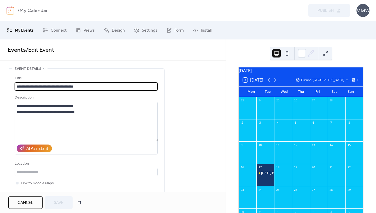
click at [24, 30] on span "My Events" at bounding box center [24, 30] width 19 height 6
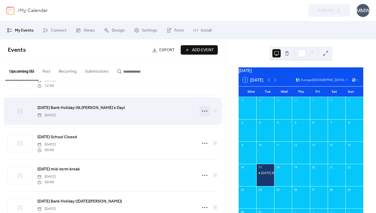
scroll to position [77, 0]
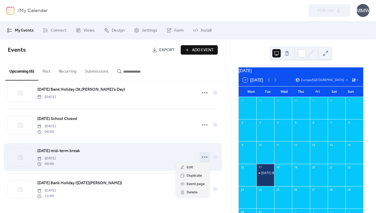
click at [201, 156] on icon at bounding box center [205, 157] width 8 height 8
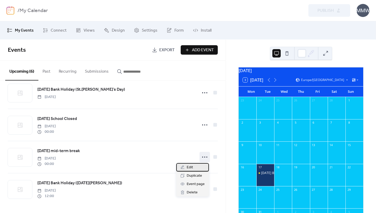
click at [189, 167] on span "Edit" at bounding box center [190, 167] width 6 height 6
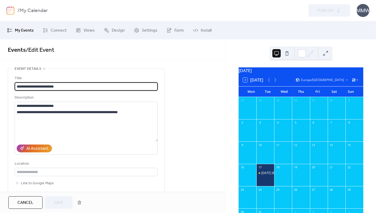
click at [23, 32] on span "My Events" at bounding box center [24, 30] width 19 height 6
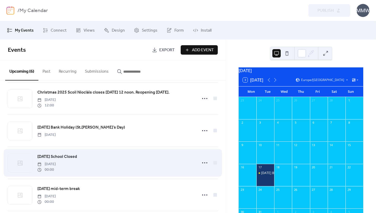
scroll to position [77, 0]
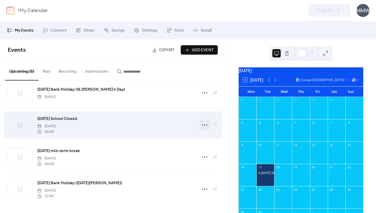
click at [202, 124] on icon at bounding box center [205, 125] width 8 height 8
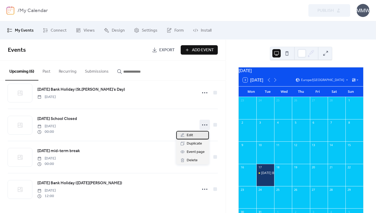
click at [191, 133] on span "Edit" at bounding box center [190, 135] width 6 height 6
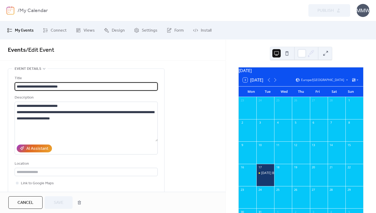
click at [29, 31] on span "My Events" at bounding box center [24, 30] width 19 height 6
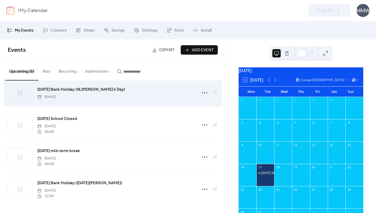
scroll to position [47, 0]
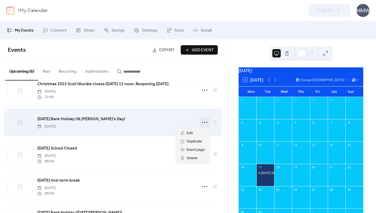
click at [203, 121] on icon at bounding box center [205, 122] width 8 height 8
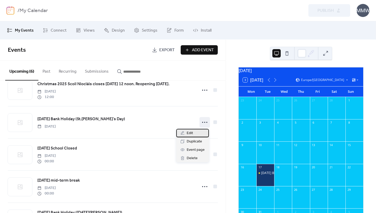
click at [190, 132] on span "Edit" at bounding box center [190, 133] width 6 height 6
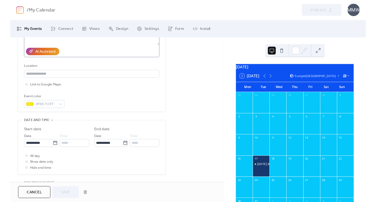
scroll to position [163, 0]
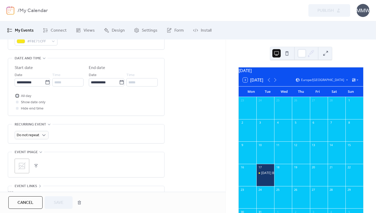
click at [18, 95] on icon at bounding box center [16, 95] width 1 height 1
click at [64, 200] on span "Save" at bounding box center [59, 203] width 10 height 6
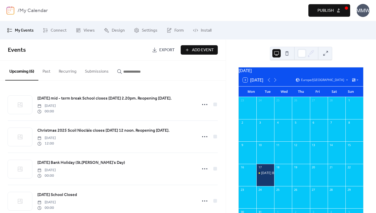
click at [329, 9] on span "Publish" at bounding box center [326, 11] width 16 height 6
